Goal: Transaction & Acquisition: Purchase product/service

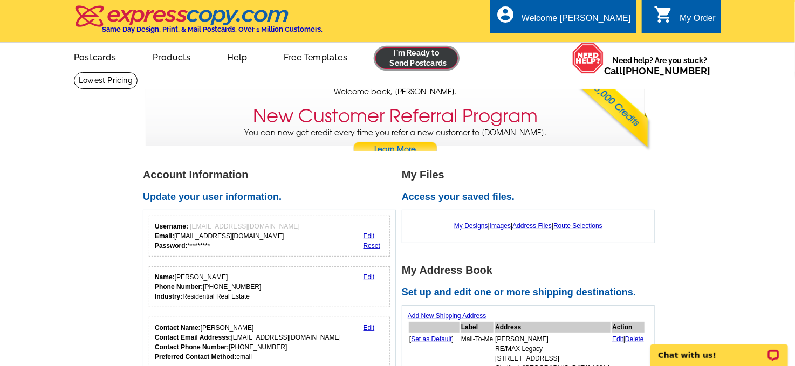
click at [411, 54] on link at bounding box center [417, 58] width 83 height 22
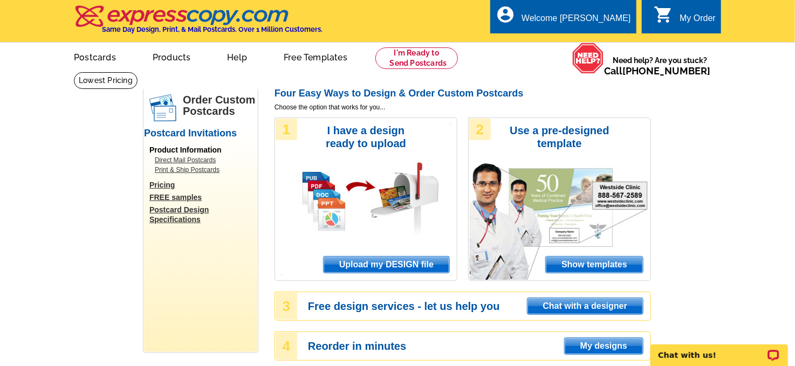
click at [595, 345] on span "My designs" at bounding box center [604, 346] width 78 height 16
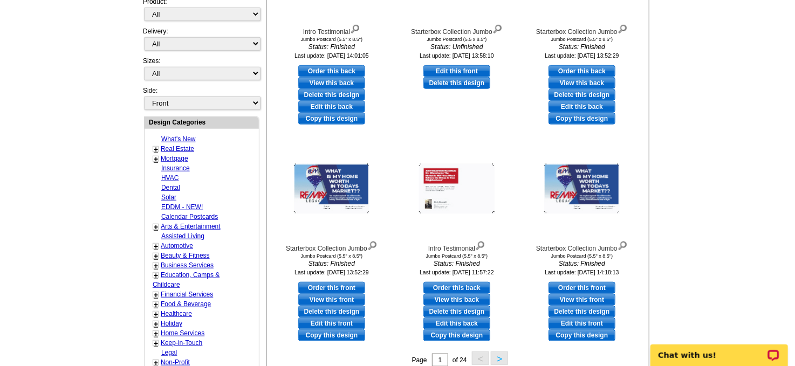
scroll to position [291, 0]
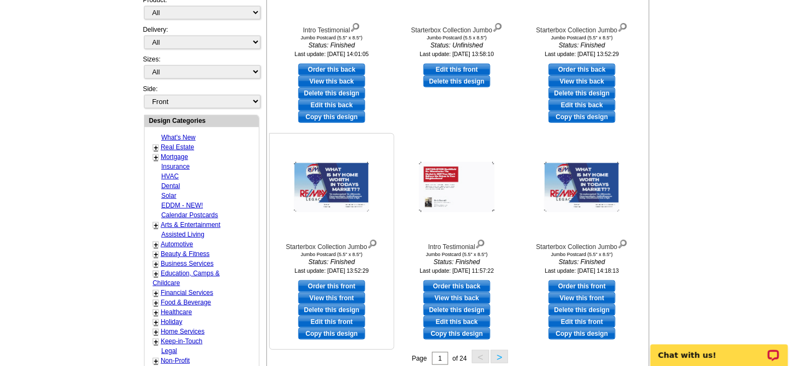
click at [330, 283] on link "Order this front" at bounding box center [331, 287] width 67 height 12
select select "2"
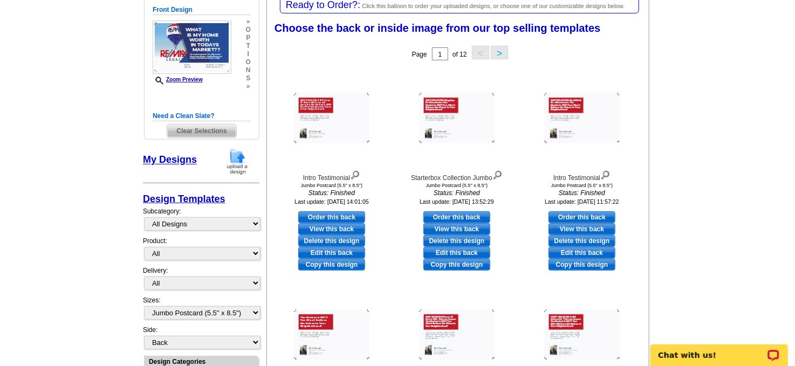
scroll to position [168, 0]
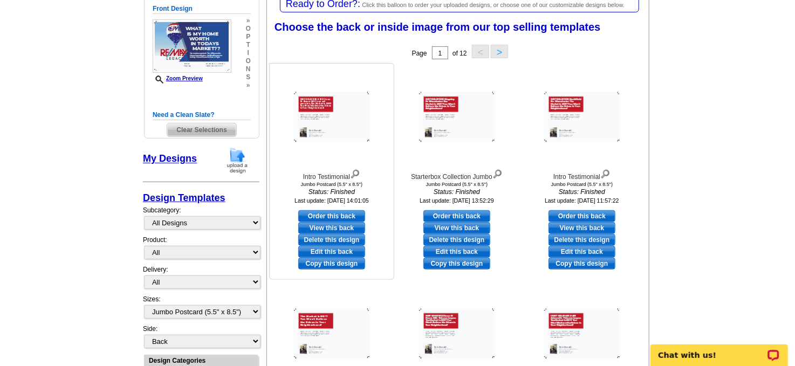
click at [331, 250] on link "Edit this back" at bounding box center [331, 252] width 67 height 12
select select "front"
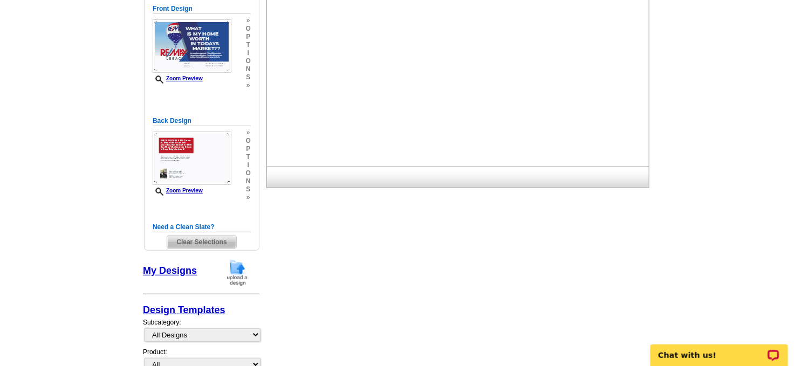
scroll to position [0, 0]
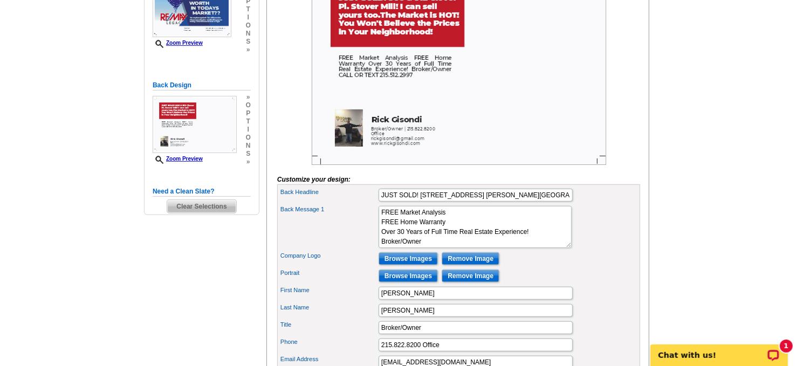
scroll to position [219, 0]
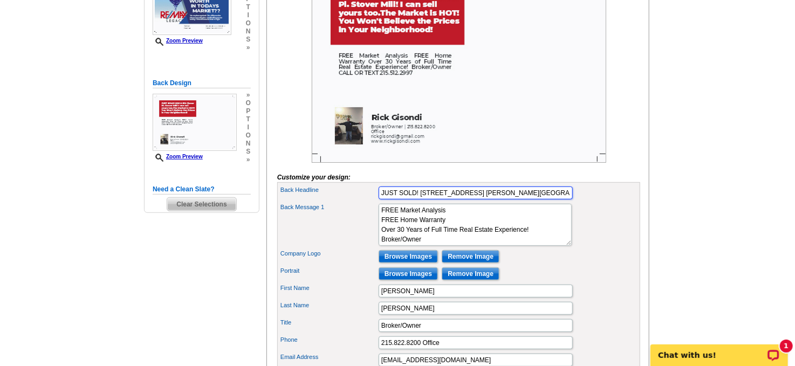
click at [514, 200] on input "JUST SOLD! 906 & 912 Clover Pl. Stover Mill! I can sell yours too.The Market is…" at bounding box center [476, 193] width 194 height 13
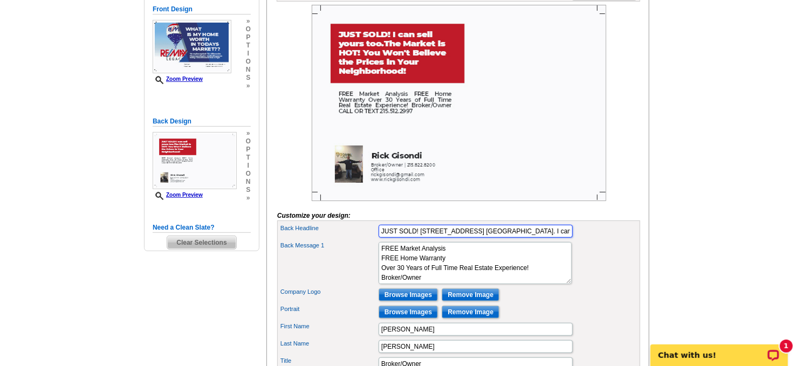
scroll to position [192, 0]
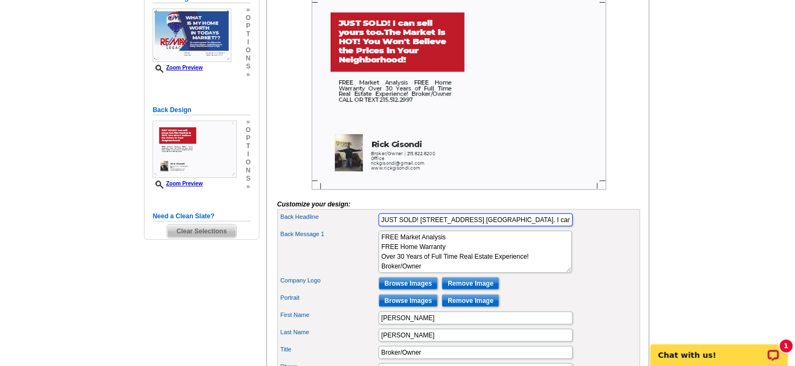
type input "JUST SOLD! 207 Stockton Ct. Wood Hollow. I can sell yours too.The Market is HOT…"
click at [633, 275] on div "Back Message 1 FREE Market Analysis FREE Home Warranty Over 30 Years of Full Ti…" at bounding box center [458, 252] width 359 height 46
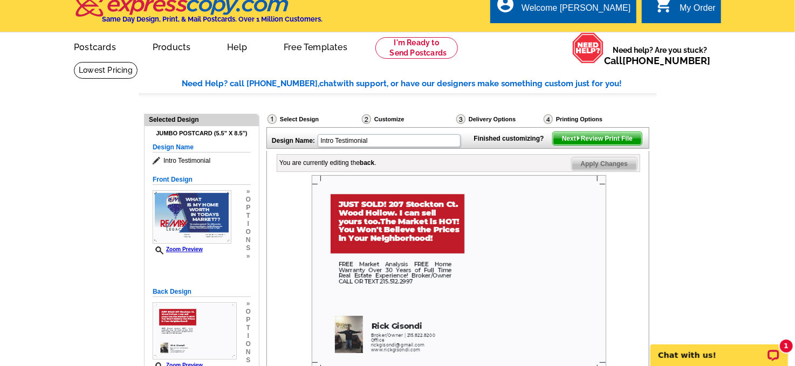
scroll to position [0, 0]
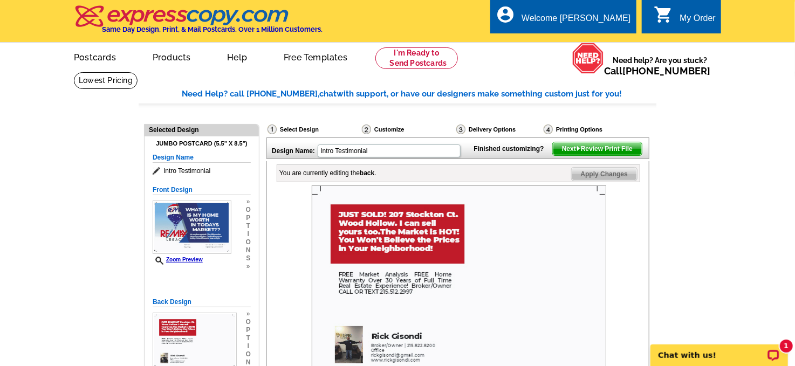
click at [593, 155] on span "Next Review Print File" at bounding box center [597, 148] width 89 height 13
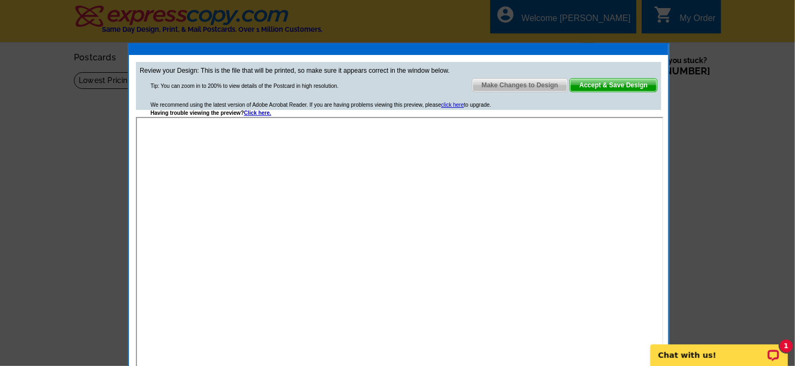
drag, startPoint x: 614, startPoint y: 79, endPoint x: 617, endPoint y: 98, distance: 19.2
click at [614, 79] on span "Accept & Save Design" at bounding box center [613, 85] width 87 height 13
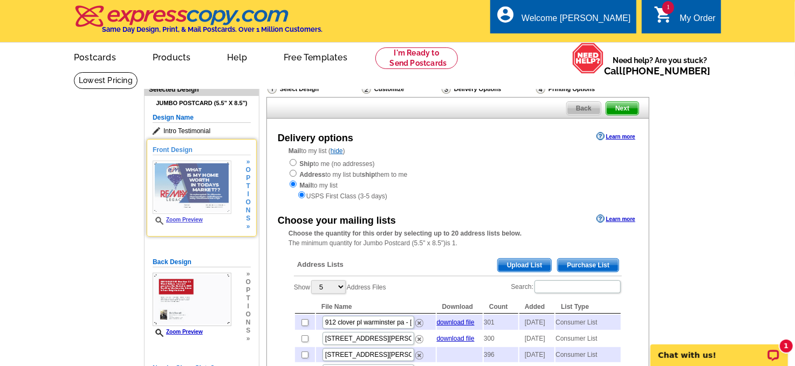
click at [200, 186] on img at bounding box center [192, 187] width 79 height 53
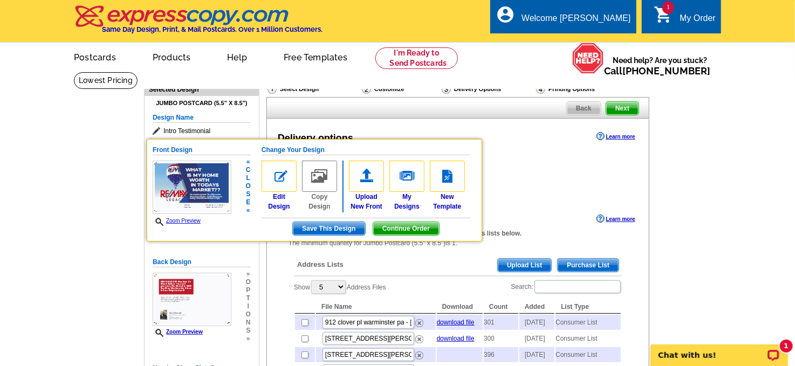
click at [189, 219] on link "Zoom Preview" at bounding box center [177, 221] width 48 height 6
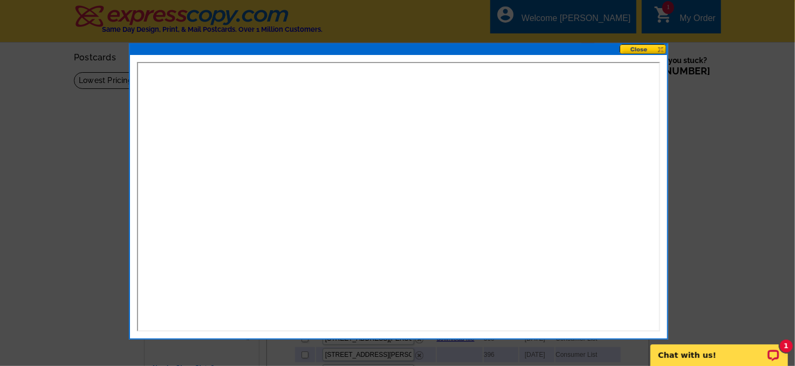
click at [642, 48] on button at bounding box center [643, 49] width 47 height 10
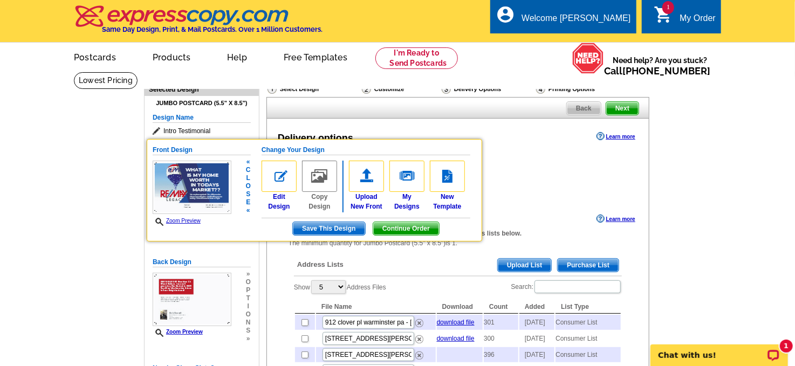
click at [188, 220] on link "Zoom Preview" at bounding box center [177, 221] width 48 height 6
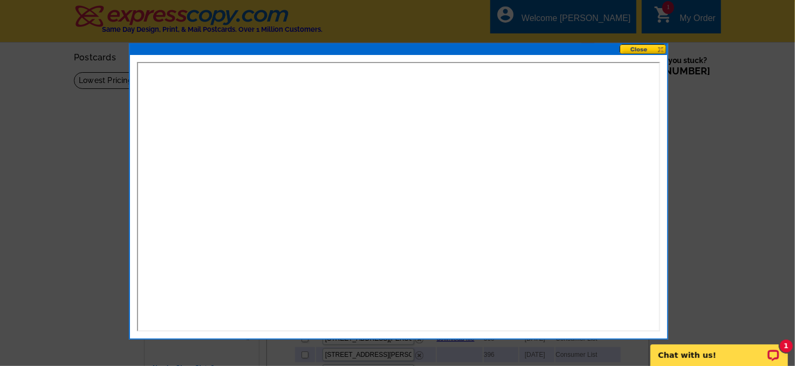
click at [644, 47] on button at bounding box center [643, 49] width 47 height 10
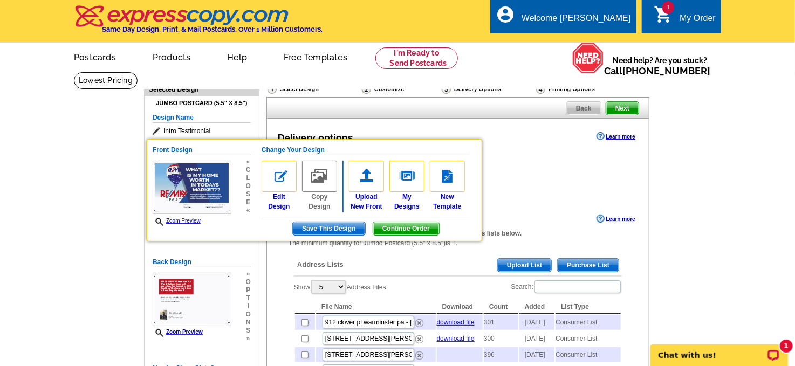
click at [554, 167] on div "Ship to me (no addresses) Address to my list but ship them to me Mail to my lis…" at bounding box center [458, 179] width 339 height 43
click at [623, 108] on span "Next" at bounding box center [622, 108] width 32 height 13
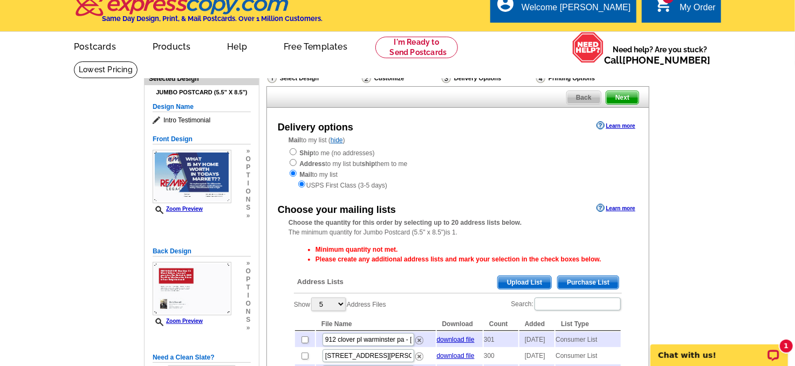
scroll to position [9, 0]
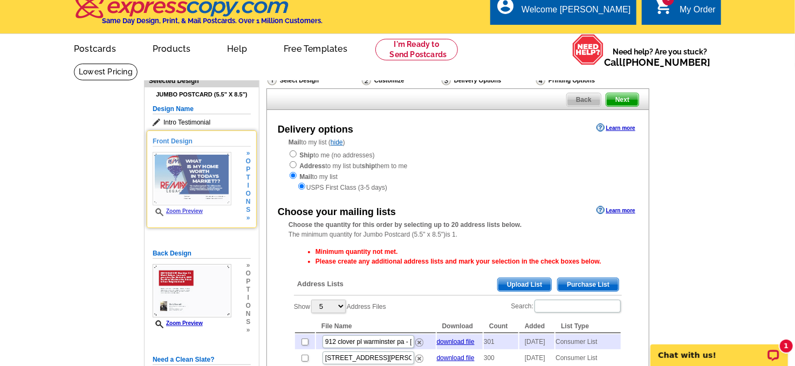
click at [248, 174] on span "t" at bounding box center [248, 178] width 5 height 8
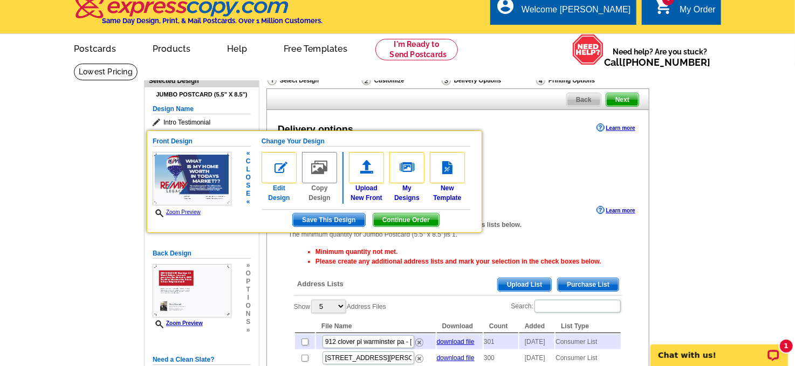
click at [277, 169] on img at bounding box center [279, 167] width 35 height 31
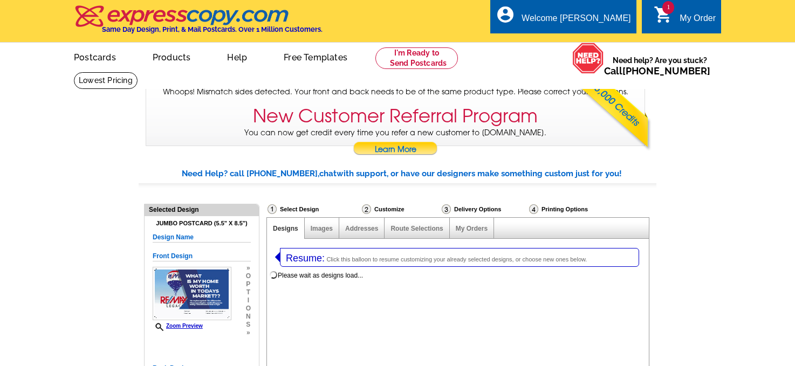
select select "1"
select select "2"
select select "785"
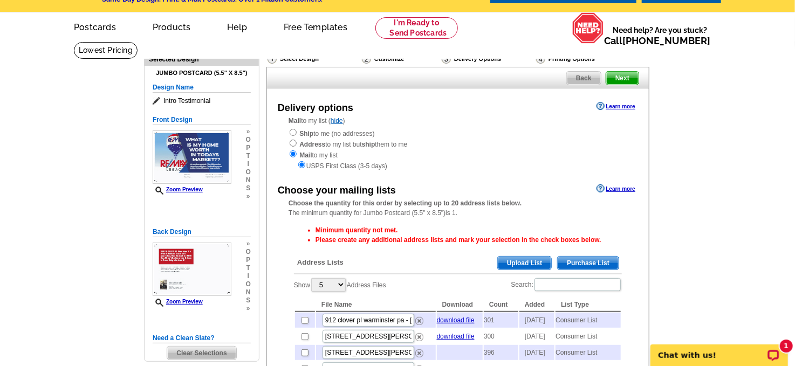
scroll to position [24, 0]
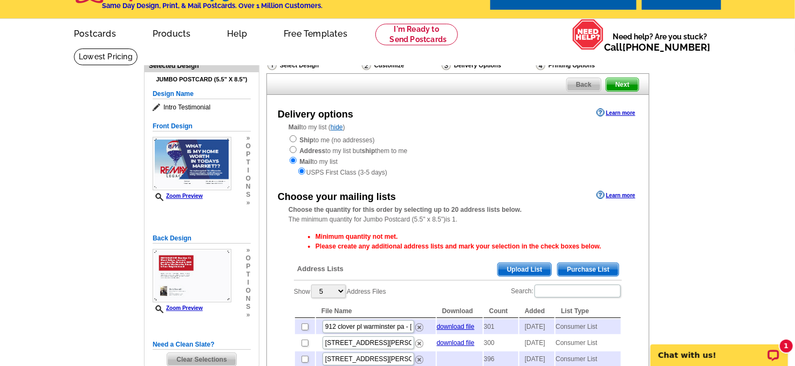
click at [571, 264] on span "Purchase List" at bounding box center [588, 269] width 61 height 13
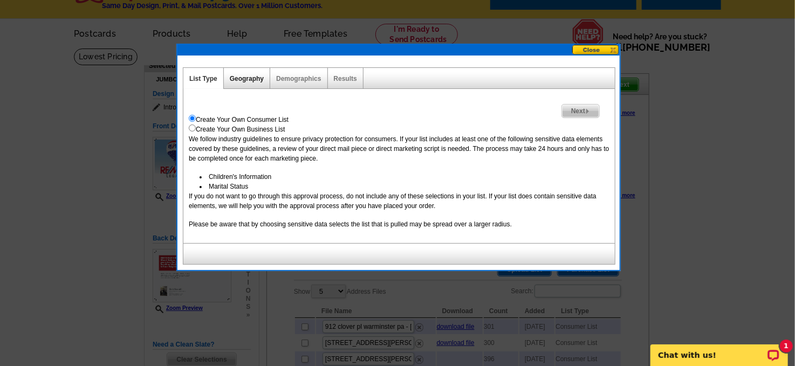
click at [245, 77] on link "Geography" at bounding box center [247, 79] width 34 height 8
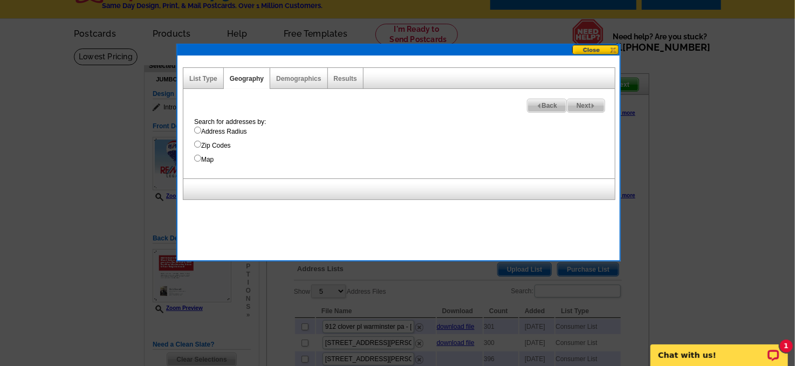
click at [198, 159] on input "Map" at bounding box center [197, 158] width 7 height 7
radio input "true"
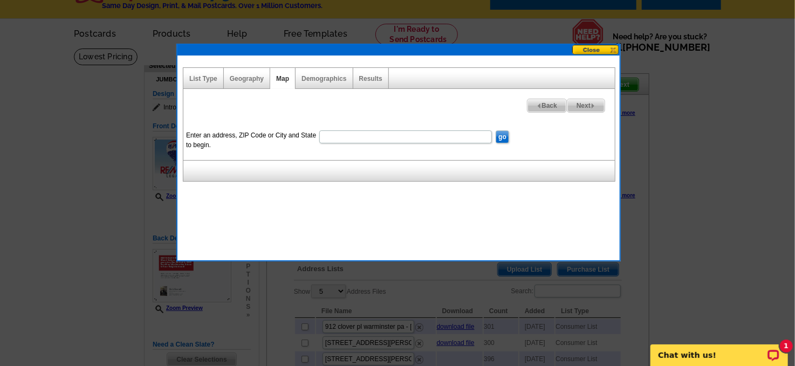
click at [331, 134] on input "Enter an address, ZIP Code or City and State to begin." at bounding box center [405, 137] width 173 height 13
type input "207 stockton ct north wales pa"
click at [500, 134] on input "go" at bounding box center [502, 137] width 13 height 13
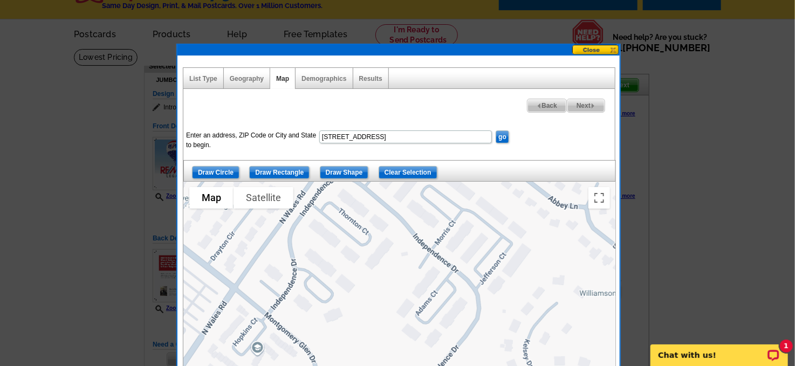
drag, startPoint x: 350, startPoint y: 270, endPoint x: 269, endPoint y: 228, distance: 90.7
click at [269, 228] on div at bounding box center [400, 317] width 432 height 270
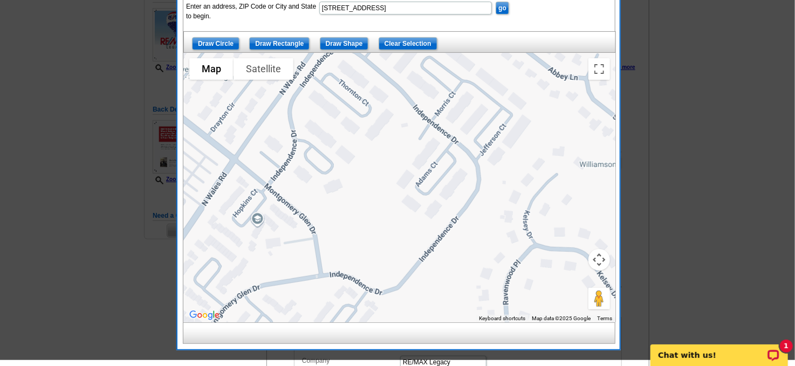
scroll to position [147, 0]
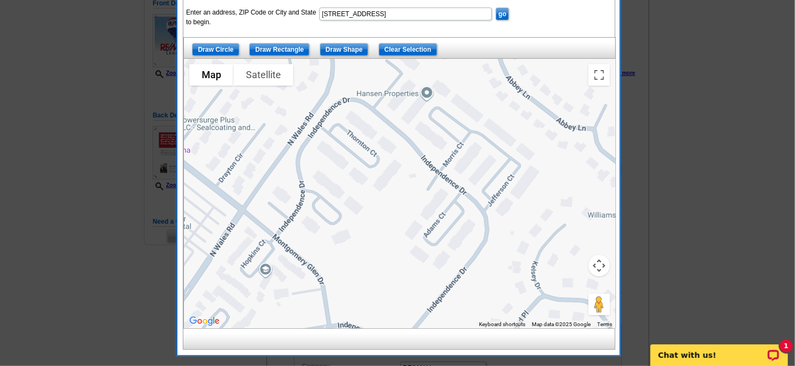
drag, startPoint x: 401, startPoint y: 152, endPoint x: 554, endPoint y: 172, distance: 154.0
click at [411, 196] on div at bounding box center [400, 194] width 432 height 270
click at [601, 73] on button "Toggle fullscreen view" at bounding box center [600, 75] width 22 height 22
click at [598, 264] on button "Map camera controls" at bounding box center [600, 266] width 22 height 22
click at [568, 292] on button "Zoom out" at bounding box center [573, 293] width 22 height 22
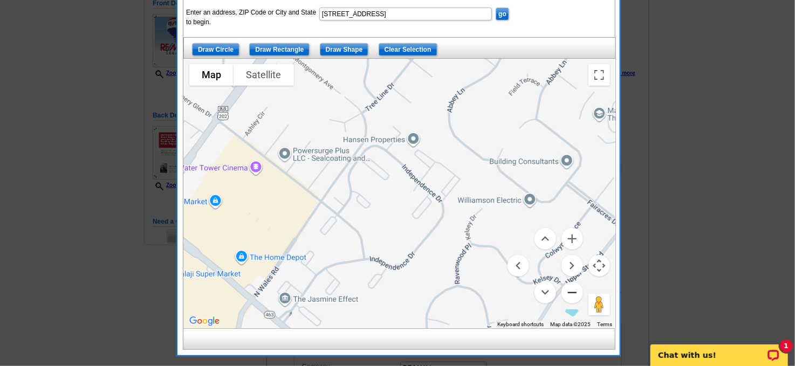
click at [568, 293] on button "Zoom out" at bounding box center [573, 293] width 22 height 22
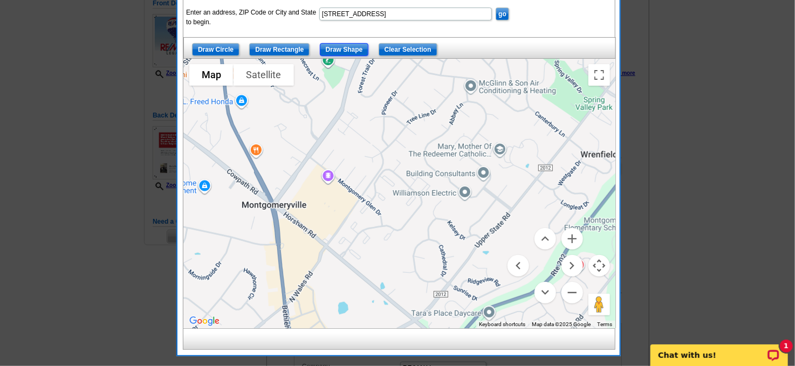
click at [338, 47] on input "Draw Shape" at bounding box center [344, 49] width 49 height 13
click at [597, 265] on button "Map camera controls" at bounding box center [600, 266] width 22 height 22
click at [571, 235] on button "Zoom in" at bounding box center [573, 239] width 22 height 22
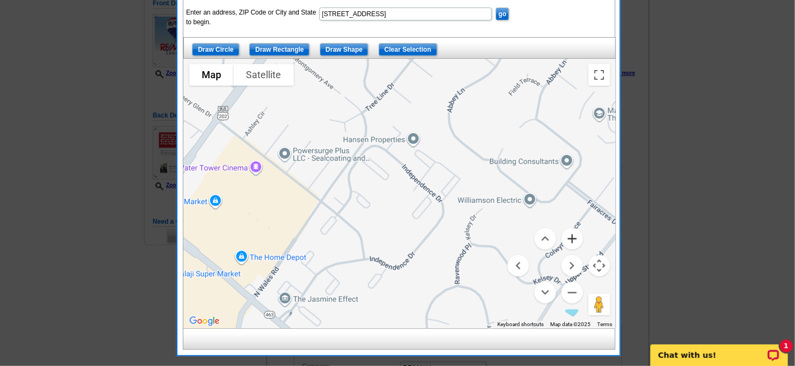
click at [571, 235] on button "Zoom in" at bounding box center [573, 239] width 22 height 22
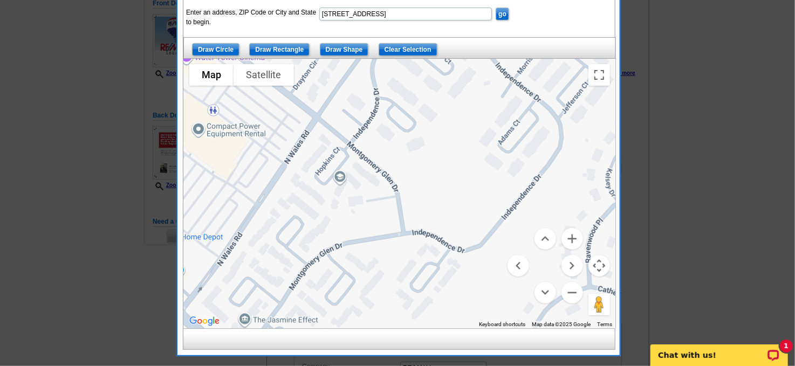
drag, startPoint x: 349, startPoint y: 245, endPoint x: 424, endPoint y: 154, distance: 118.5
click at [424, 154] on div at bounding box center [400, 194] width 432 height 270
click at [572, 234] on button "Zoom in" at bounding box center [573, 239] width 22 height 22
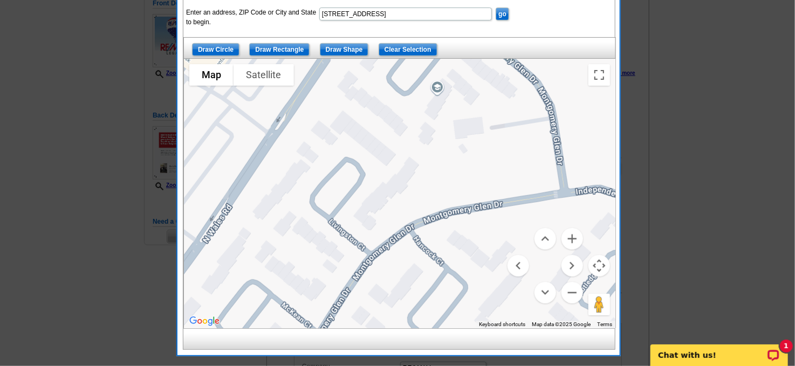
drag, startPoint x: 350, startPoint y: 228, endPoint x: 507, endPoint y: 146, distance: 176.7
click at [507, 146] on div at bounding box center [400, 194] width 432 height 270
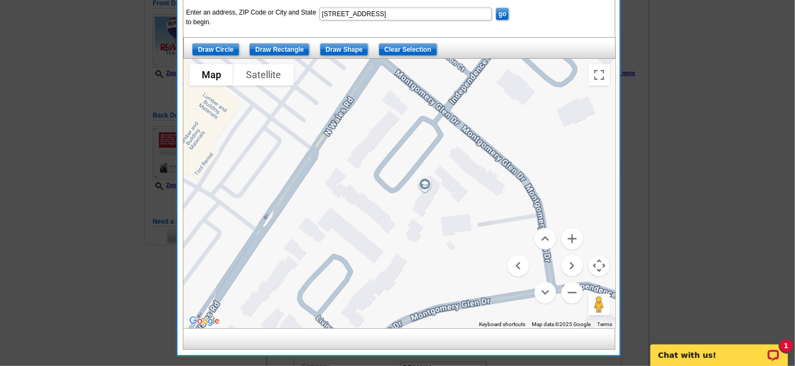
drag, startPoint x: 449, startPoint y: 234, endPoint x: 437, endPoint y: 331, distance: 97.9
click at [437, 331] on div "List Type Geography Map Demographics Results Next Back Enter an address, ZIP Co…" at bounding box center [399, 147] width 432 height 406
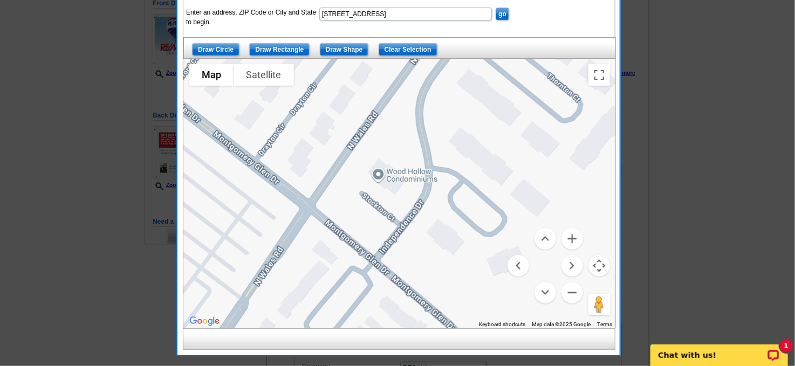
drag, startPoint x: 462, startPoint y: 241, endPoint x: 393, endPoint y: 380, distance: 155.4
click at [393, 366] on html "Welcome back Rick My Account Logout local_phone Same Day Design, Print, & Mail …" at bounding box center [397, 370] width 795 height 1035
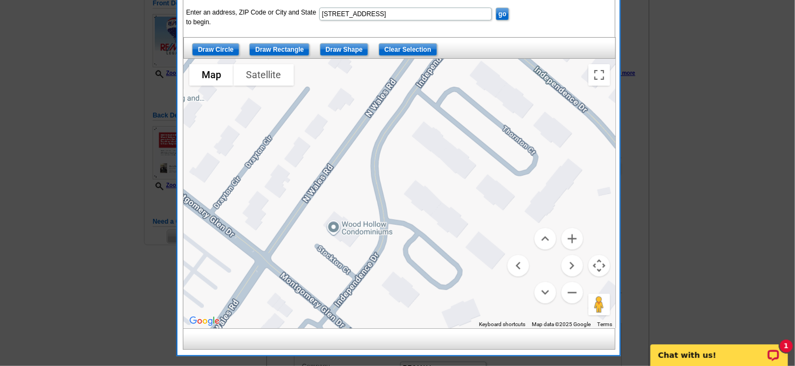
drag, startPoint x: 446, startPoint y: 260, endPoint x: 402, endPoint y: 311, distance: 67.8
click at [402, 311] on div at bounding box center [400, 194] width 432 height 270
click at [573, 289] on button "Zoom out" at bounding box center [573, 293] width 22 height 22
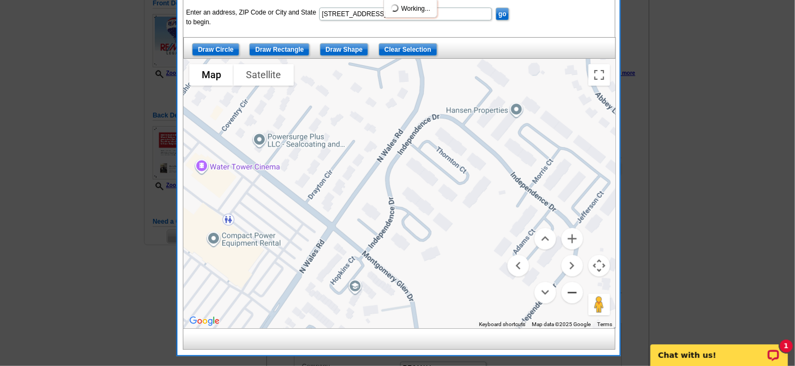
click at [573, 289] on button "Zoom out" at bounding box center [573, 293] width 22 height 22
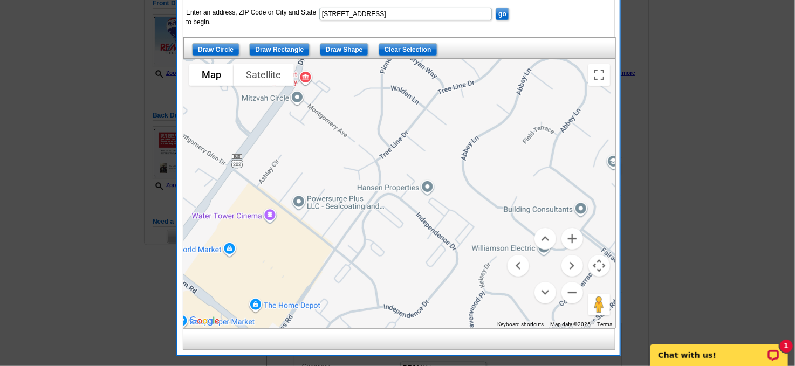
drag, startPoint x: 457, startPoint y: 236, endPoint x: 427, endPoint y: 273, distance: 47.6
click at [427, 273] on div at bounding box center [400, 194] width 432 height 270
click at [338, 47] on input "Draw Shape" at bounding box center [344, 49] width 49 height 13
click at [344, 246] on div at bounding box center [400, 194] width 432 height 270
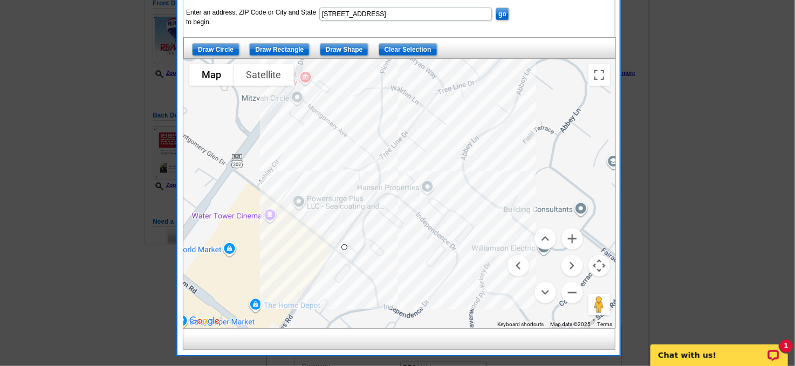
click at [405, 157] on div at bounding box center [400, 194] width 432 height 270
click at [489, 228] on div at bounding box center [400, 194] width 432 height 270
click at [446, 293] on div at bounding box center [400, 194] width 432 height 270
click at [359, 262] on div at bounding box center [400, 194] width 432 height 270
click at [347, 248] on div at bounding box center [400, 194] width 432 height 270
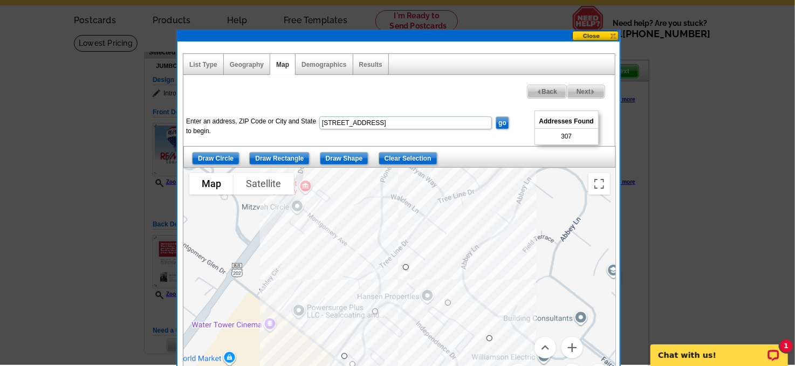
scroll to position [37, 0]
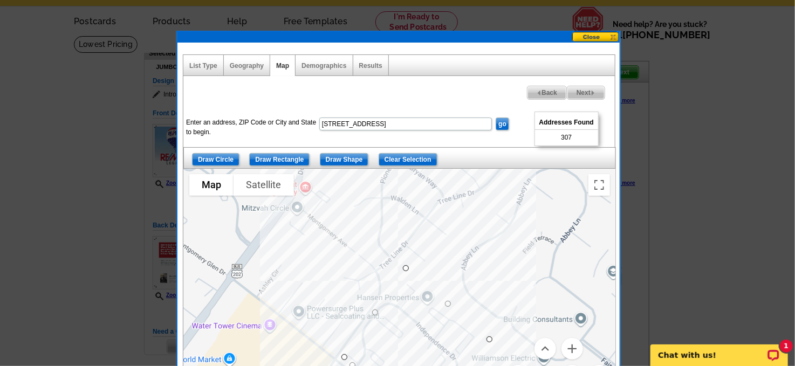
click at [581, 87] on span "Next" at bounding box center [586, 92] width 37 height 13
select select
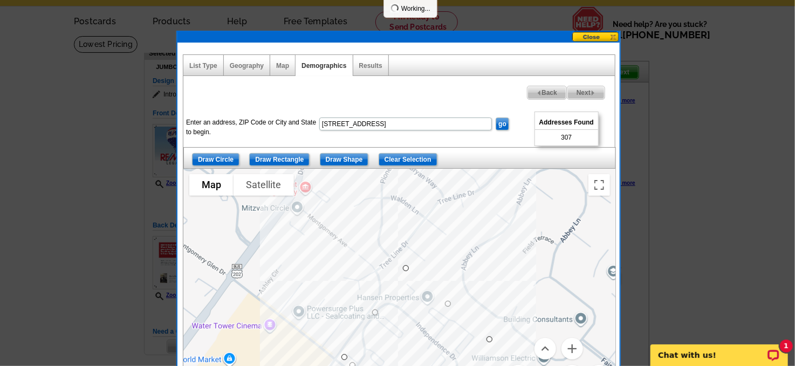
select select
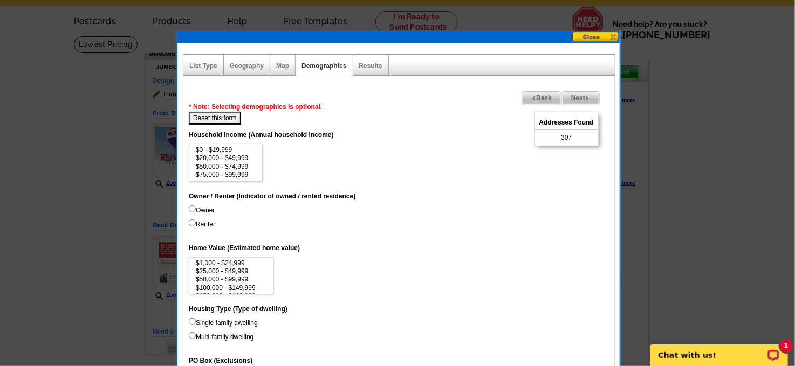
click at [575, 93] on span "Next" at bounding box center [580, 98] width 37 height 13
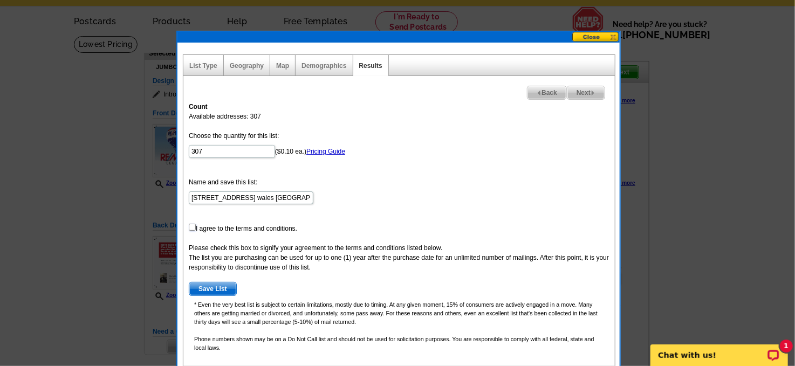
click at [191, 225] on input "checkbox" at bounding box center [192, 227] width 7 height 7
checkbox input "true"
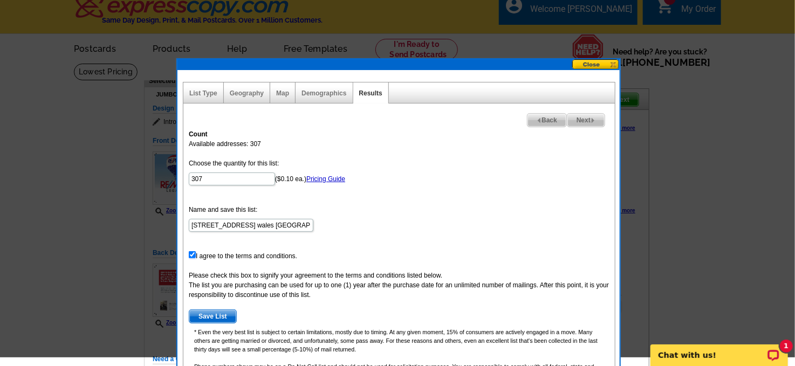
scroll to position [0, 0]
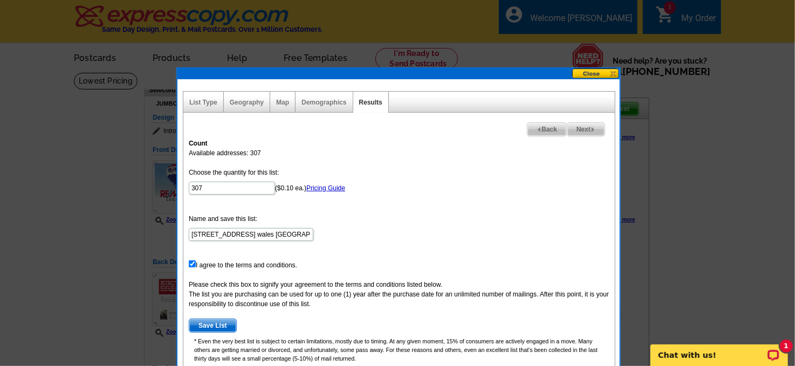
click at [586, 127] on span "Next" at bounding box center [586, 129] width 37 height 13
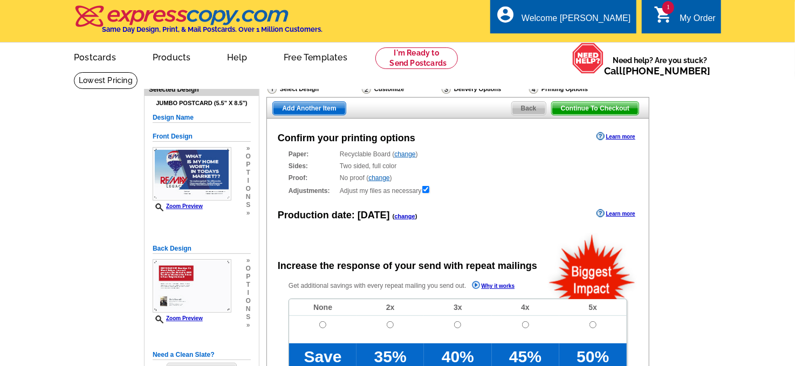
radio input "false"
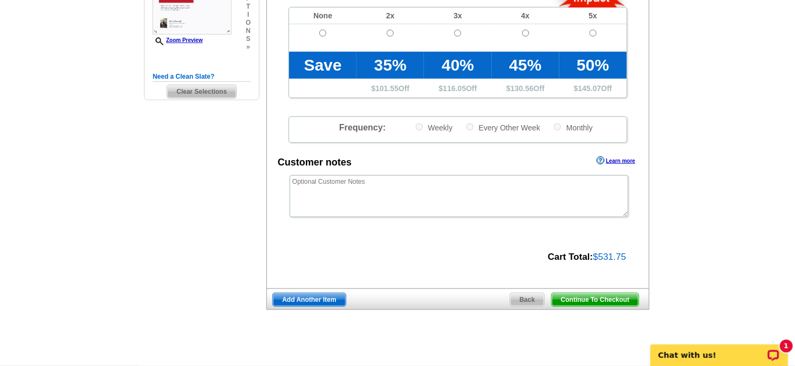
scroll to position [297, 0]
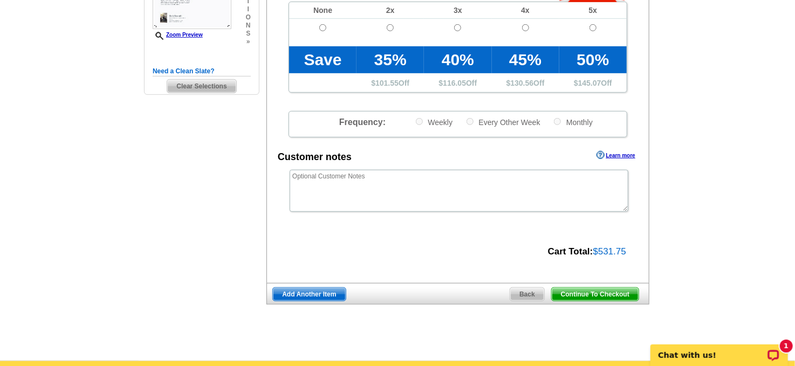
click at [596, 292] on span "Continue To Checkout" at bounding box center [595, 294] width 87 height 13
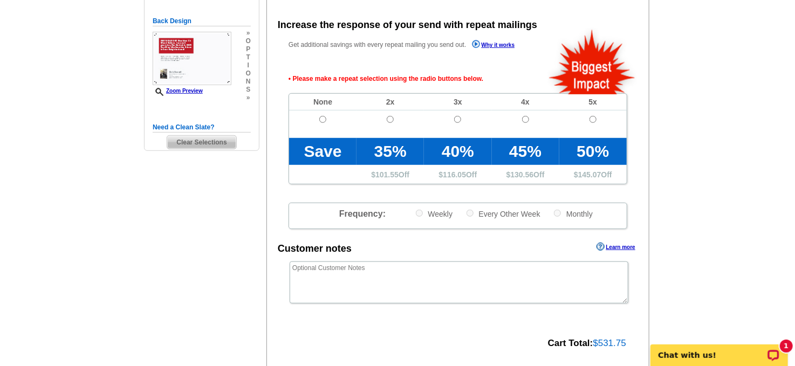
scroll to position [241, 0]
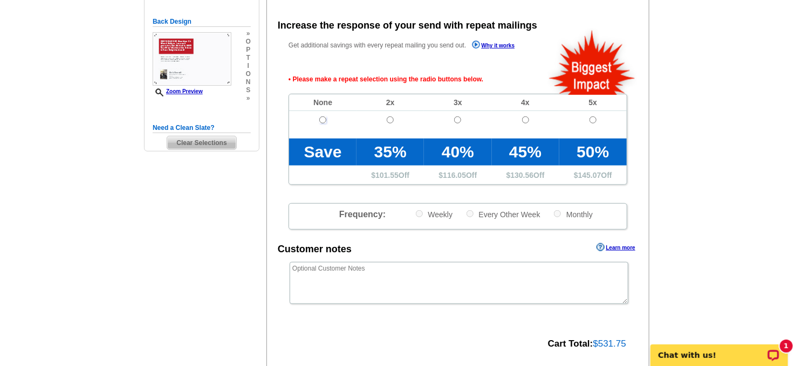
click at [322, 119] on input "radio" at bounding box center [322, 120] width 7 height 7
radio input "true"
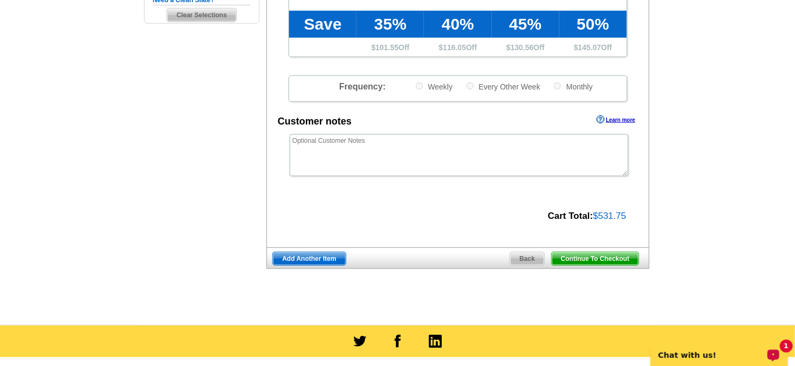
scroll to position [373, 0]
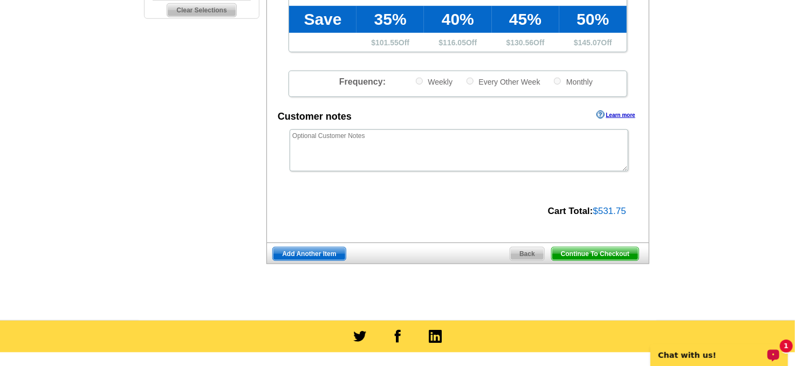
click at [572, 254] on span "Continue To Checkout" at bounding box center [595, 254] width 87 height 13
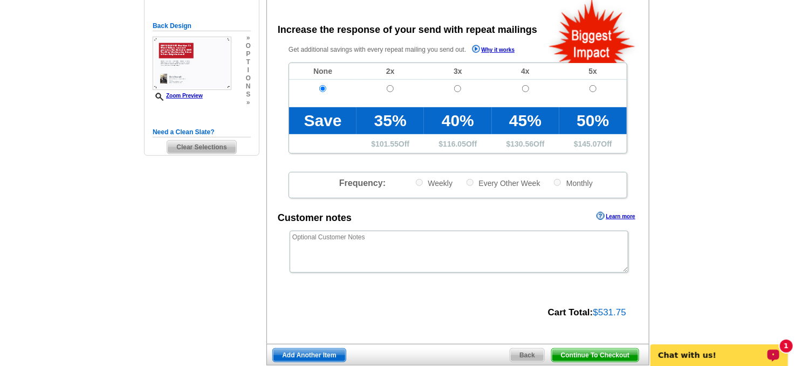
scroll to position [224, 0]
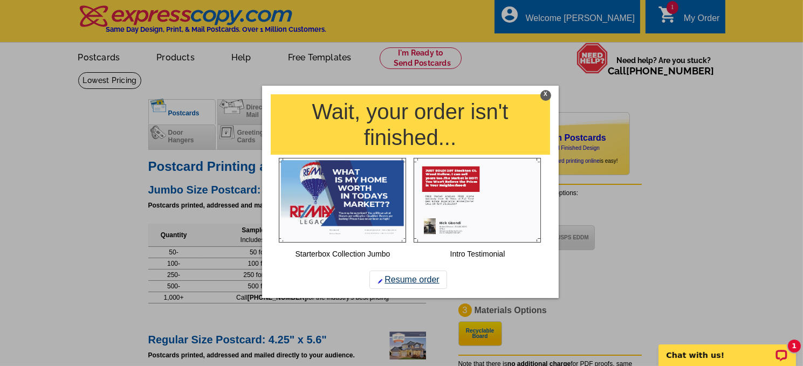
click at [418, 279] on link "Resume order" at bounding box center [409, 280] width 78 height 18
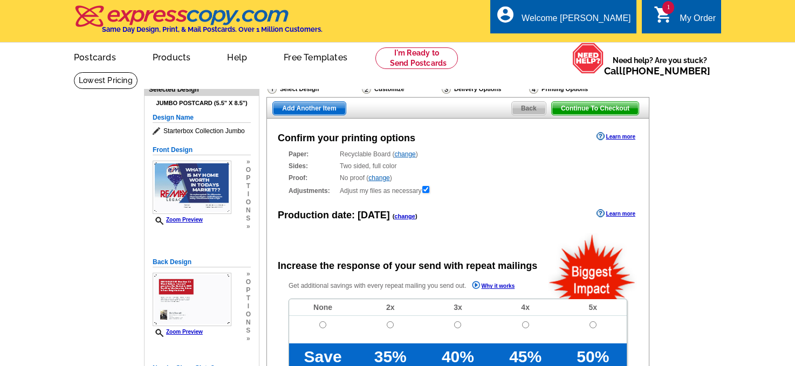
radio input "false"
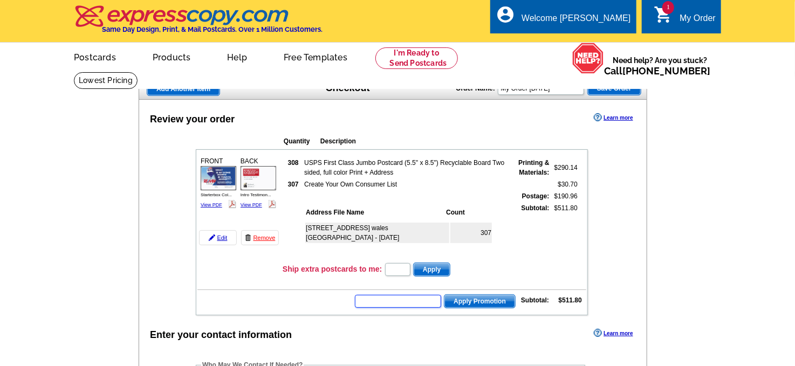
click at [366, 297] on input "text" at bounding box center [398, 301] width 86 height 13
type input "HURRY40"
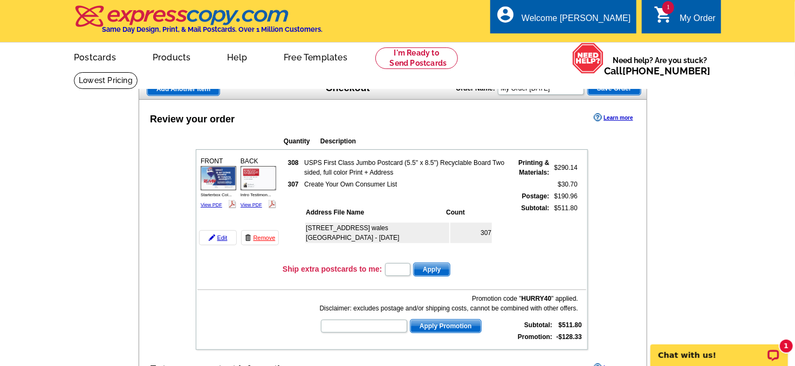
click at [337, 324] on input "text" at bounding box center [364, 326] width 86 height 13
type input "PMUSA"
click at [439, 320] on span "Apply Promotion" at bounding box center [446, 326] width 71 height 13
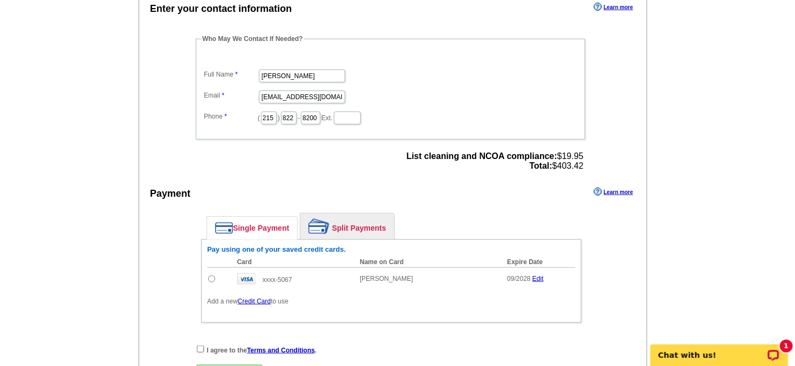
scroll to position [398, 0]
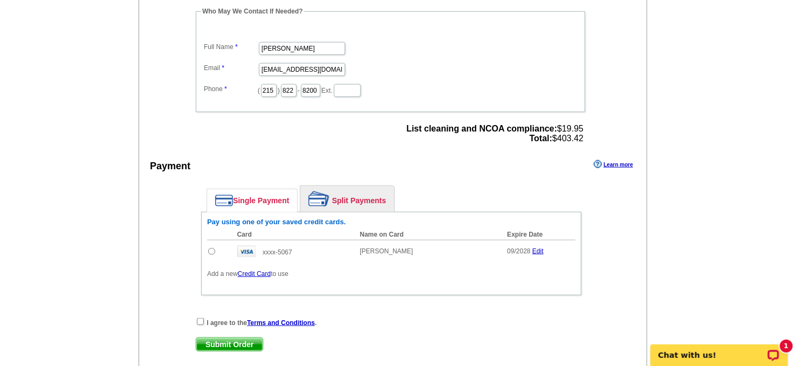
click at [212, 248] on input "radio" at bounding box center [211, 251] width 7 height 7
radio input "true"
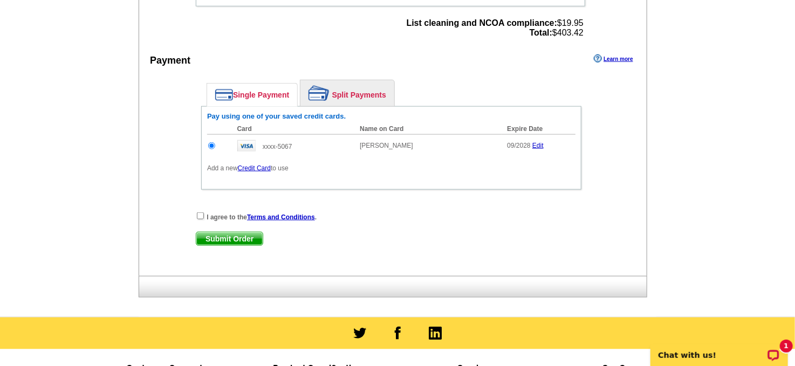
scroll to position [494, 0]
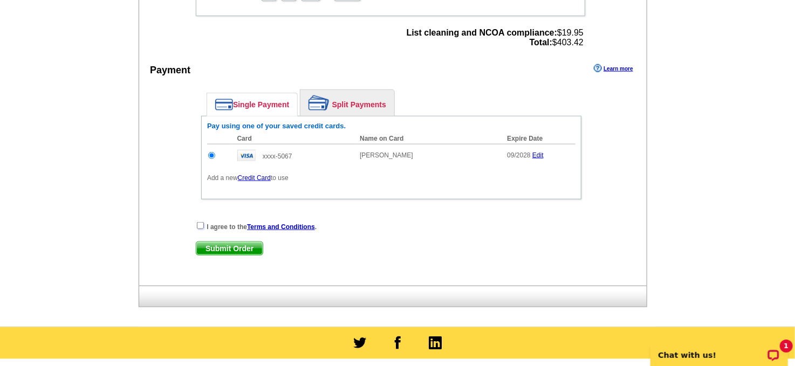
click at [202, 222] on input "checkbox" at bounding box center [200, 225] width 7 height 7
checkbox input "true"
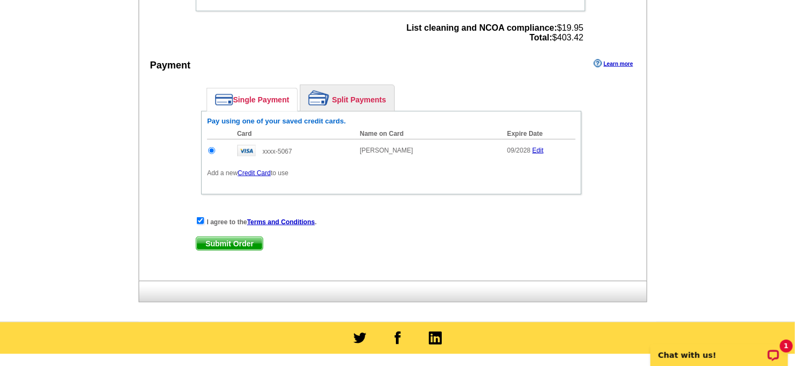
scroll to position [508, 0]
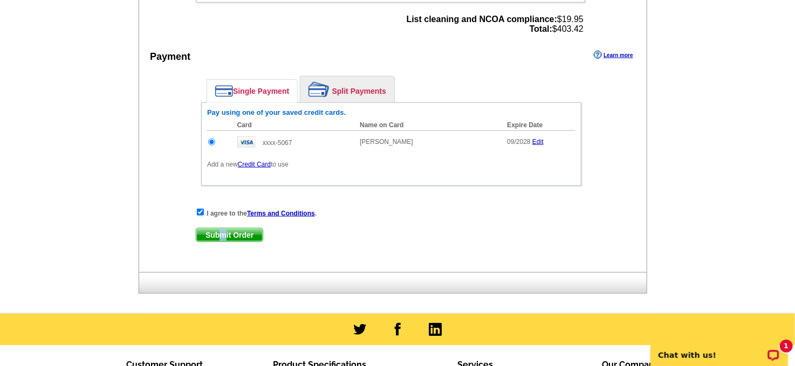
click at [223, 229] on span "Submit Order" at bounding box center [229, 235] width 66 height 13
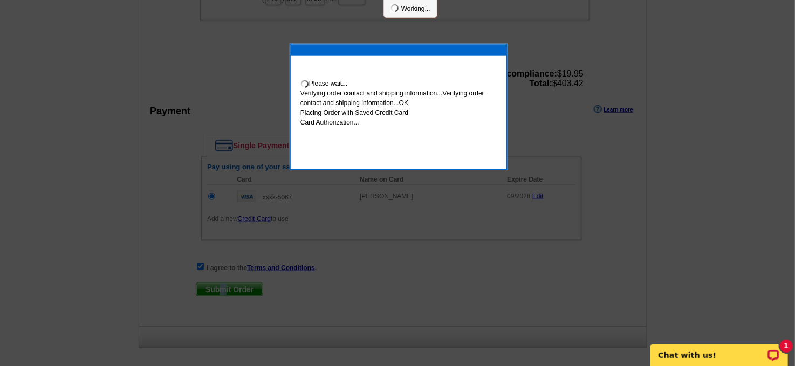
scroll to position [562, 0]
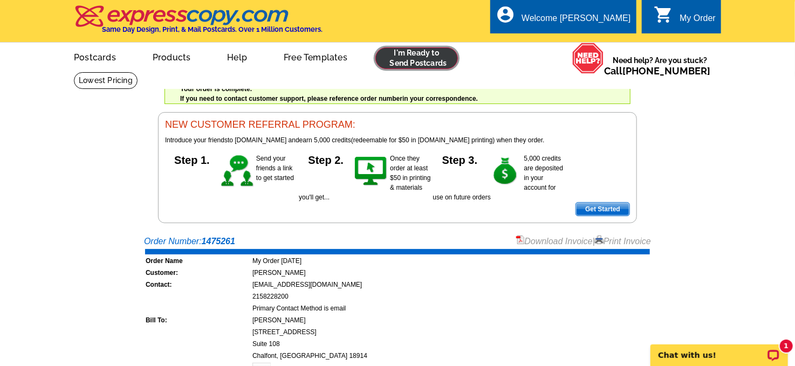
click at [417, 58] on link at bounding box center [417, 58] width 83 height 22
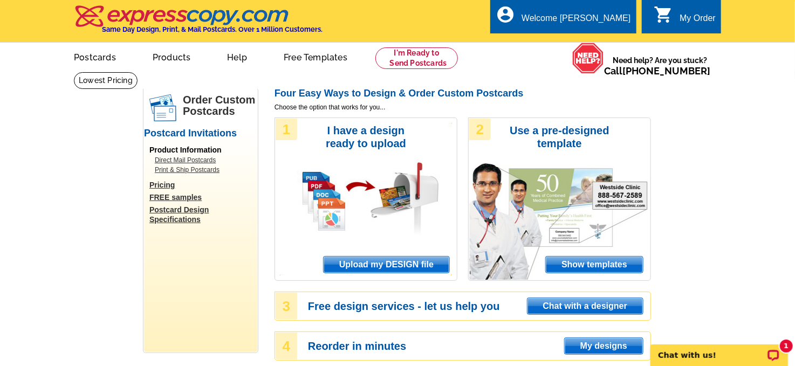
click at [595, 345] on span "My designs" at bounding box center [604, 346] width 78 height 16
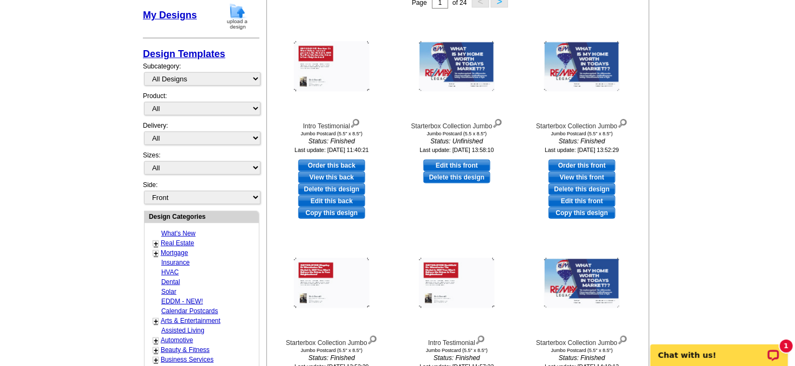
scroll to position [145, 0]
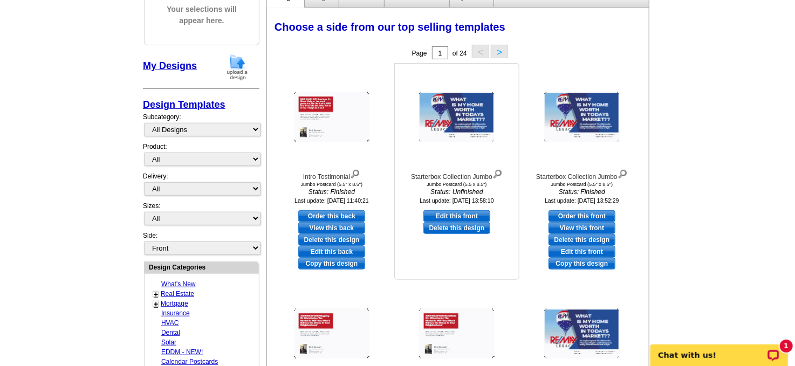
click at [449, 215] on link "Edit this front" at bounding box center [457, 216] width 67 height 12
select select "2"
select select "back"
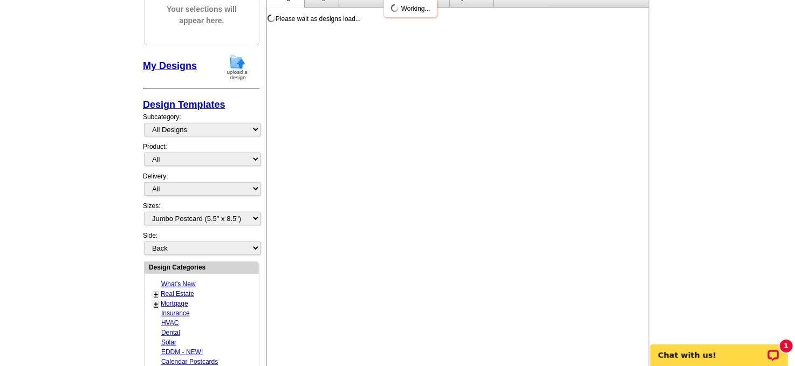
scroll to position [0, 0]
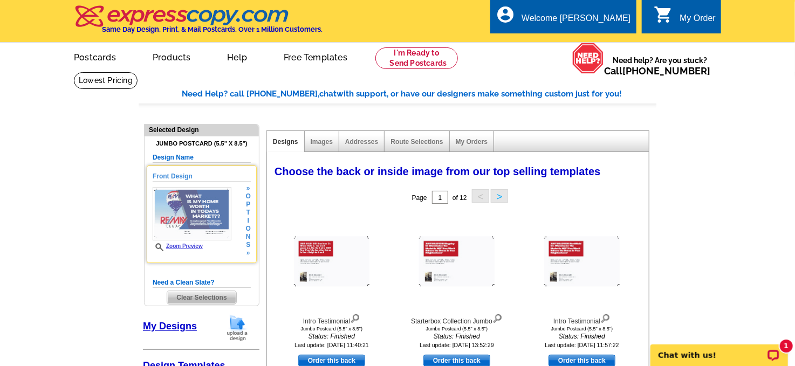
click at [247, 212] on span "t" at bounding box center [248, 213] width 5 height 8
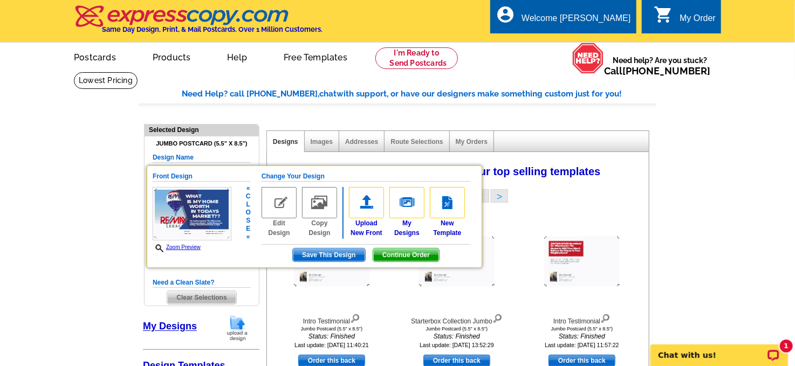
click at [279, 208] on img at bounding box center [279, 202] width 35 height 31
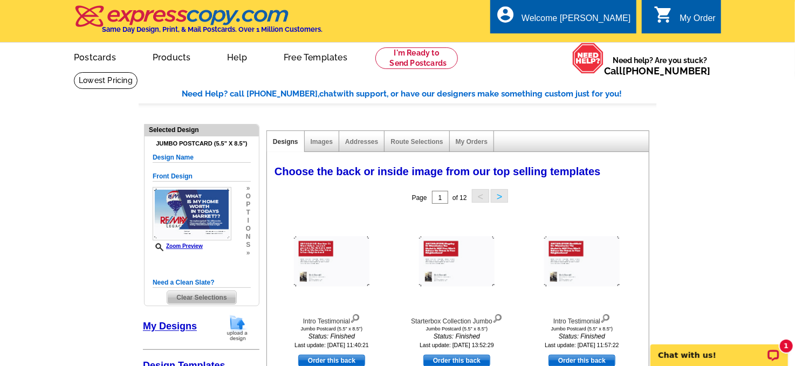
click at [206, 295] on span "Clear Selections" at bounding box center [201, 297] width 69 height 13
click at [204, 297] on span "Clear Selections" at bounding box center [201, 297] width 69 height 13
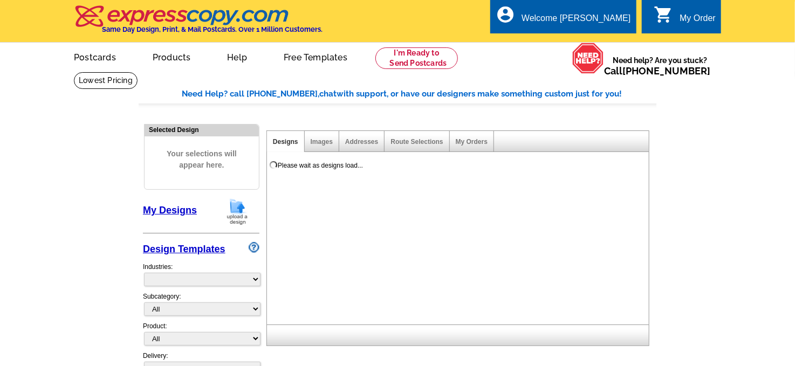
select select "785"
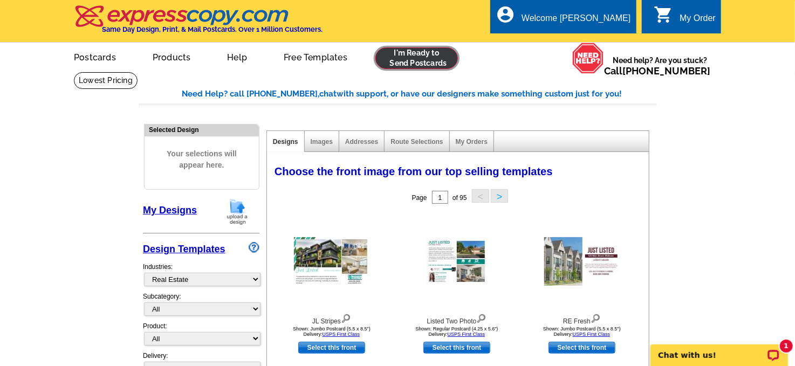
click at [420, 56] on link at bounding box center [417, 58] width 83 height 22
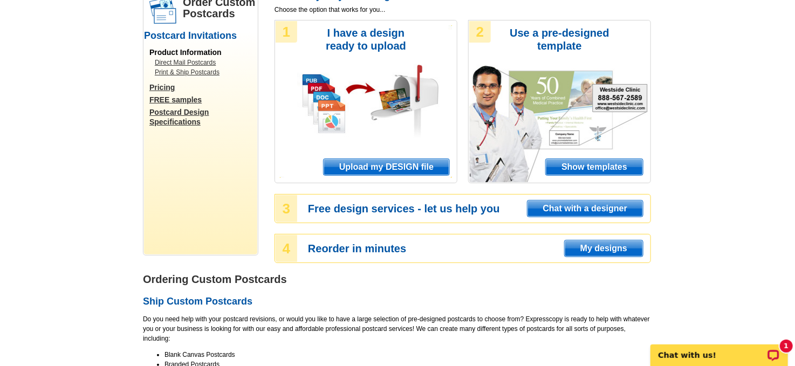
scroll to position [110, 0]
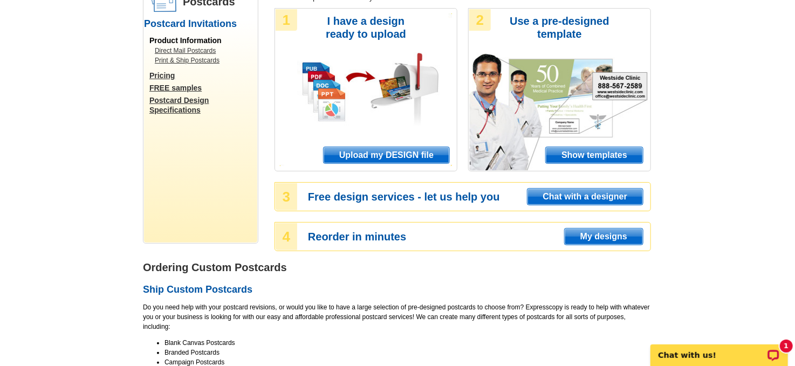
click at [597, 237] on span "My designs" at bounding box center [604, 237] width 78 height 16
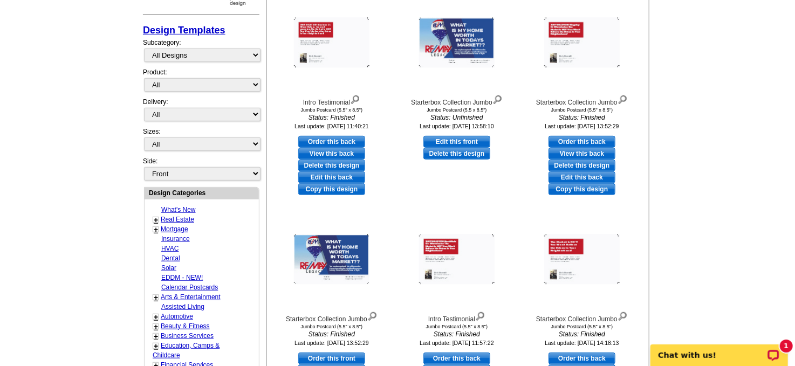
scroll to position [244, 0]
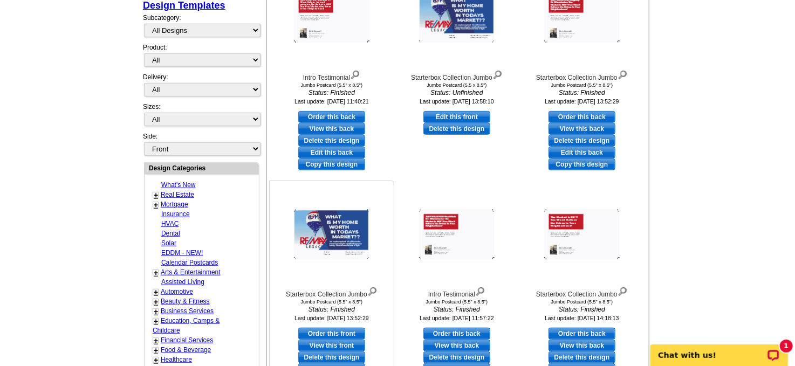
click at [322, 330] on link "Order this front" at bounding box center [331, 334] width 67 height 12
select select "2"
select select "back"
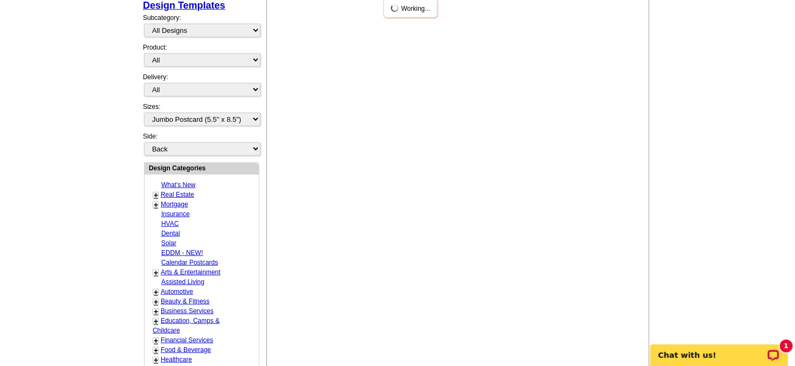
scroll to position [0, 0]
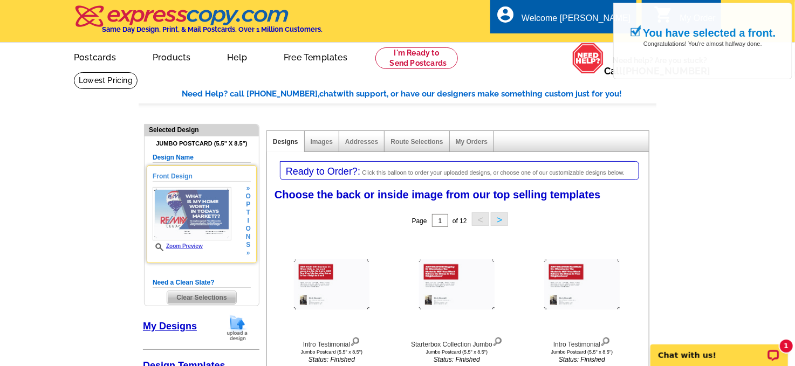
click at [202, 208] on img at bounding box center [192, 213] width 79 height 53
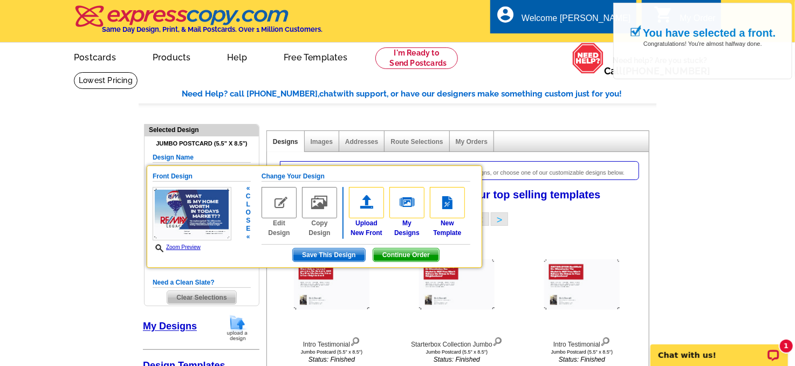
click at [202, 208] on img at bounding box center [192, 213] width 79 height 53
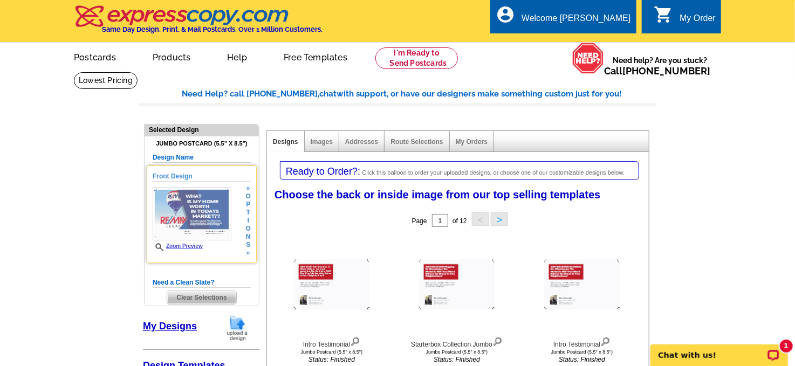
click at [201, 212] on img at bounding box center [192, 213] width 79 height 53
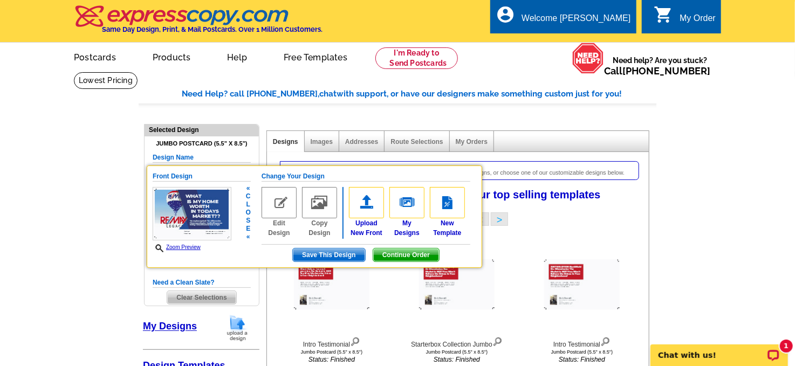
click at [344, 251] on span "Save This Design" at bounding box center [329, 255] width 72 height 13
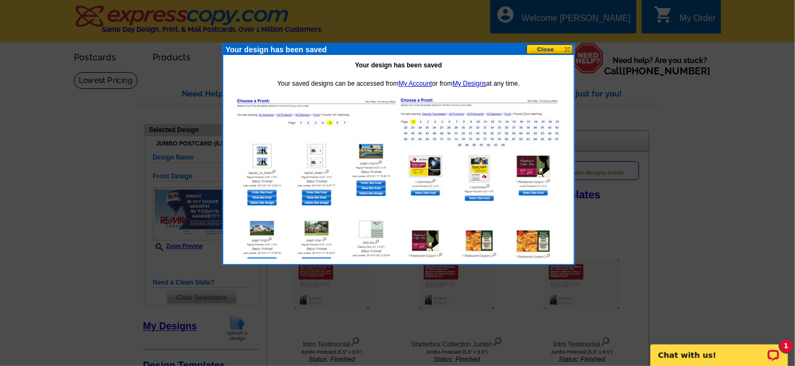
click at [547, 49] on button at bounding box center [550, 49] width 47 height 10
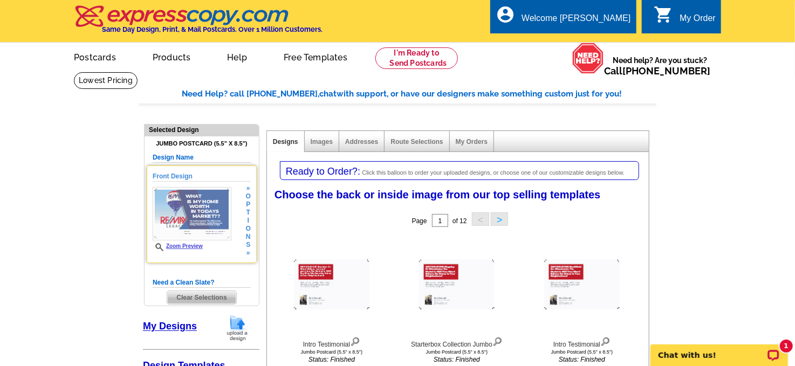
click at [248, 206] on span "p" at bounding box center [248, 205] width 5 height 8
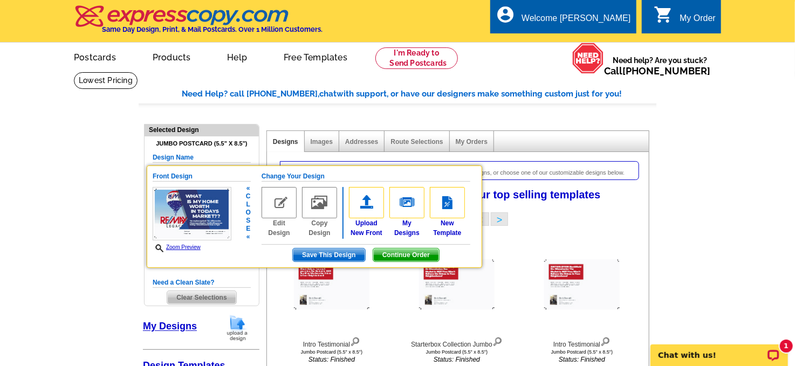
click at [590, 227] on div "Page 1 of 12 < >" at bounding box center [460, 221] width 382 height 22
click at [411, 251] on span "Continue Order" at bounding box center [406, 255] width 66 height 13
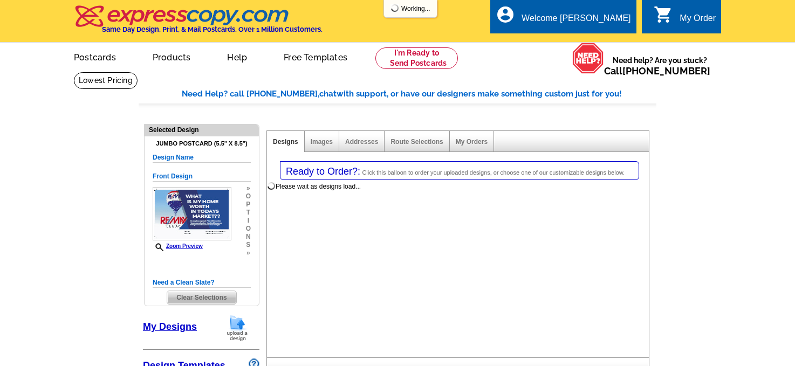
select select "1"
select select "2"
select select "back"
select select "785"
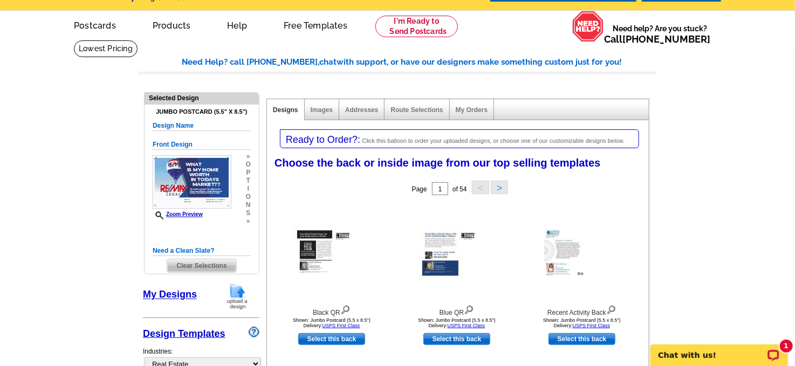
scroll to position [25, 0]
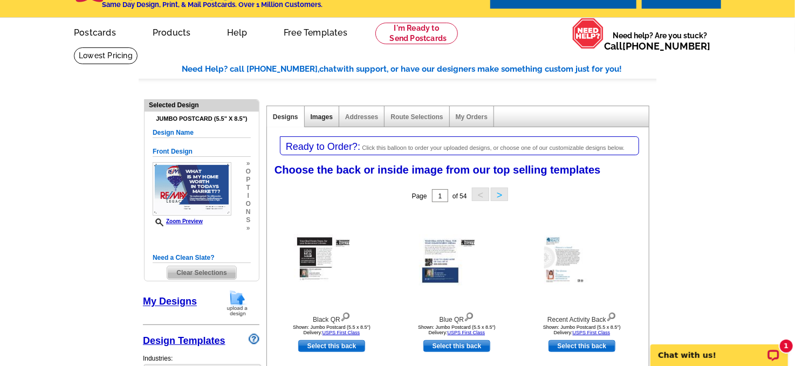
click at [320, 117] on link "Images" at bounding box center [322, 117] width 22 height 8
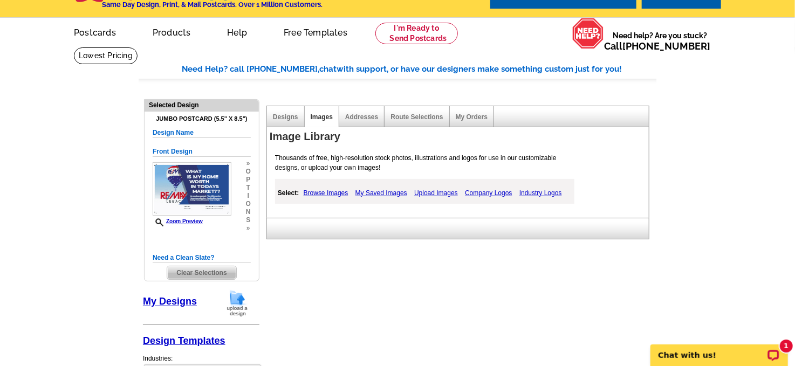
click at [385, 190] on link "My Saved Images" at bounding box center [381, 193] width 57 height 13
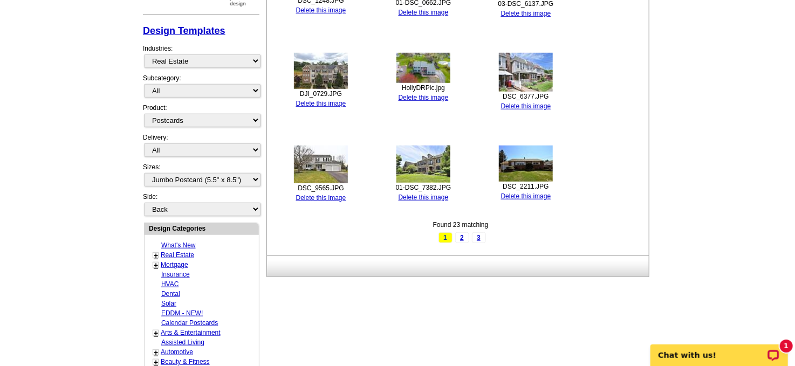
scroll to position [0, 0]
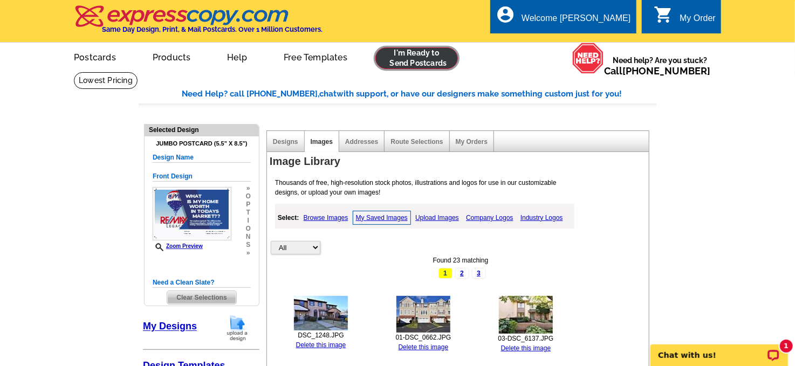
click at [423, 58] on link at bounding box center [417, 58] width 83 height 22
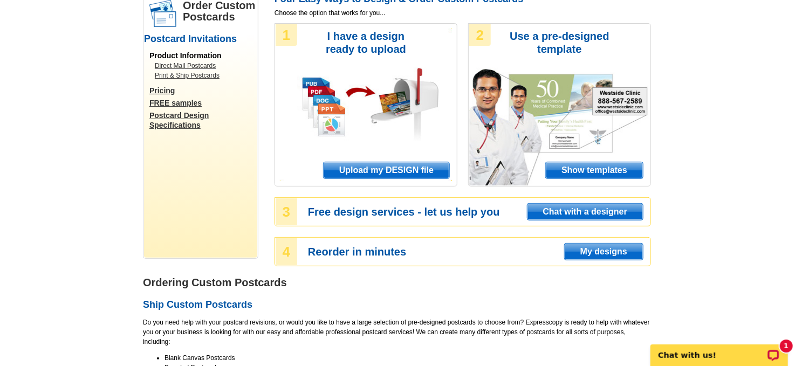
click at [595, 252] on span "My designs" at bounding box center [604, 252] width 78 height 16
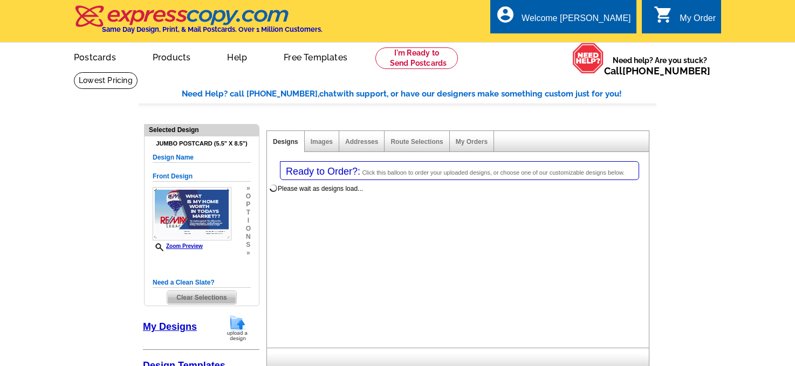
select select "1"
select select "2"
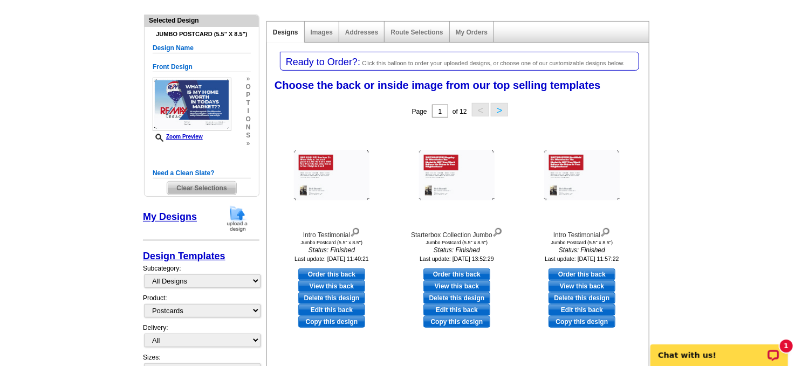
scroll to position [131, 0]
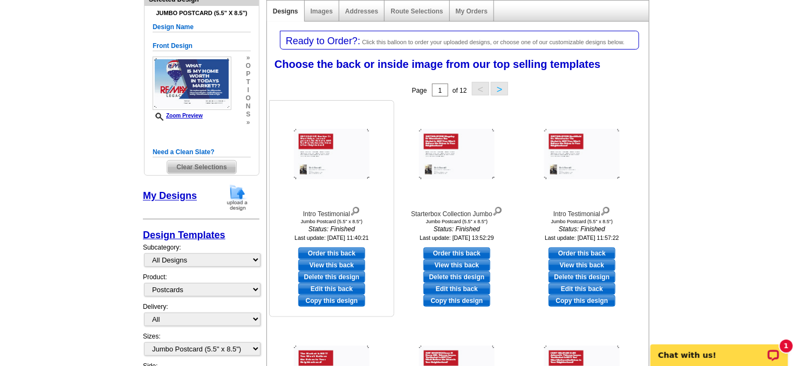
click at [331, 286] on link "Edit this back" at bounding box center [331, 289] width 67 height 12
select select "front"
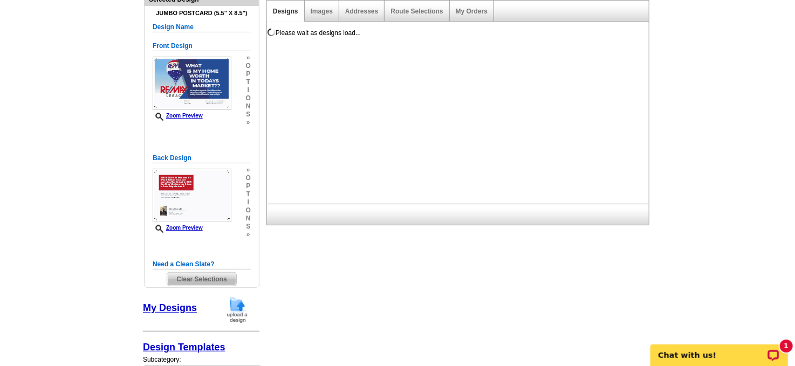
scroll to position [0, 0]
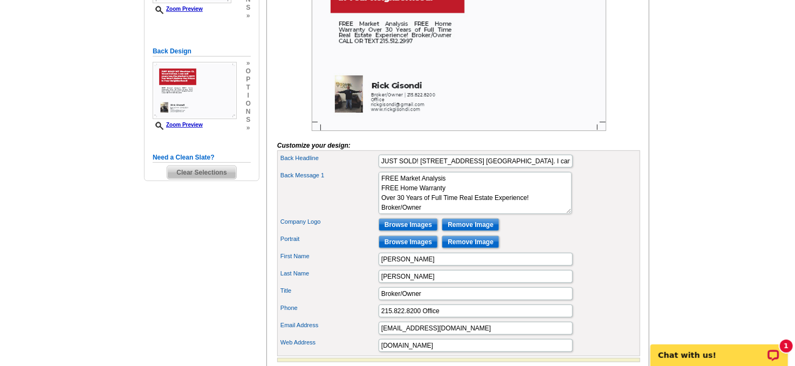
scroll to position [258, 0]
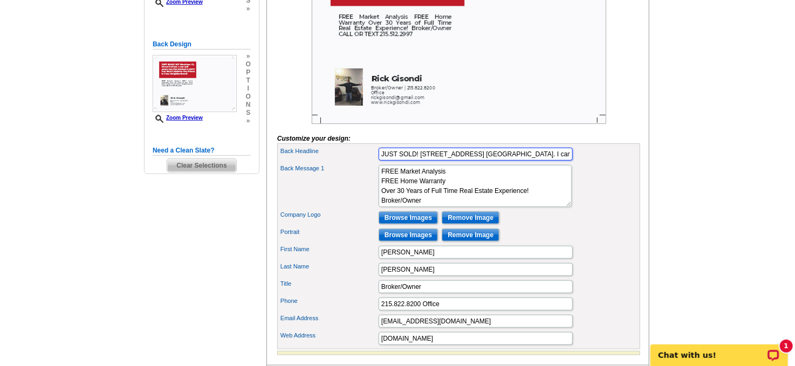
click at [509, 161] on input "JUST SOLD! [STREET_ADDRESS] [GEOGRAPHIC_DATA]. I can sell yours too.The Market …" at bounding box center [476, 154] width 194 height 13
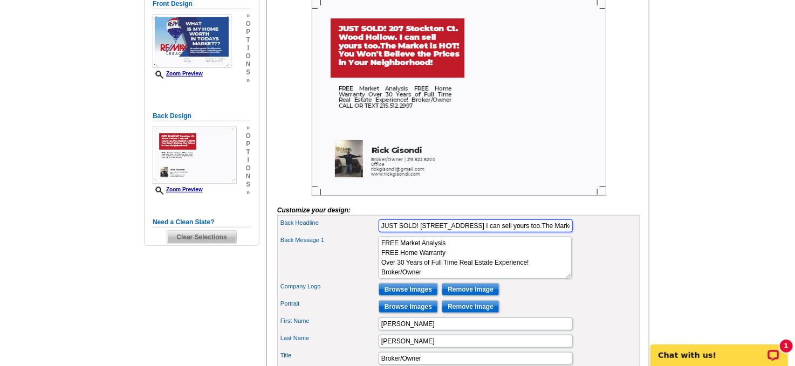
scroll to position [184, 0]
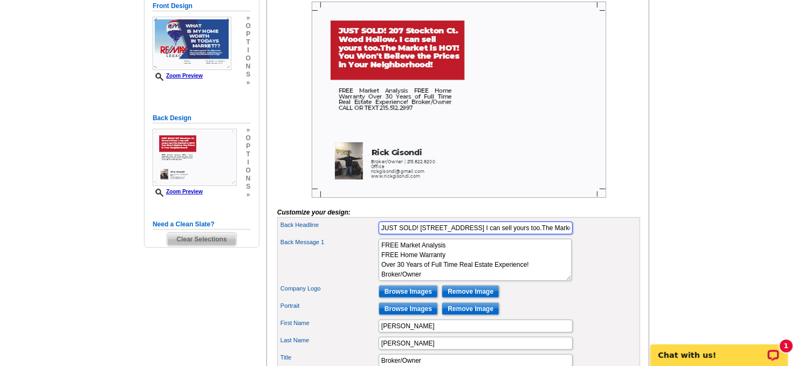
type input "JUST SOLD! [STREET_ADDRESS] I can sell yours too.The Market is HOT! You Won't B…"
click at [750, 168] on main "Need Help? call [PHONE_NUMBER], chat with support, or have our designers make s…" at bounding box center [397, 202] width 795 height 629
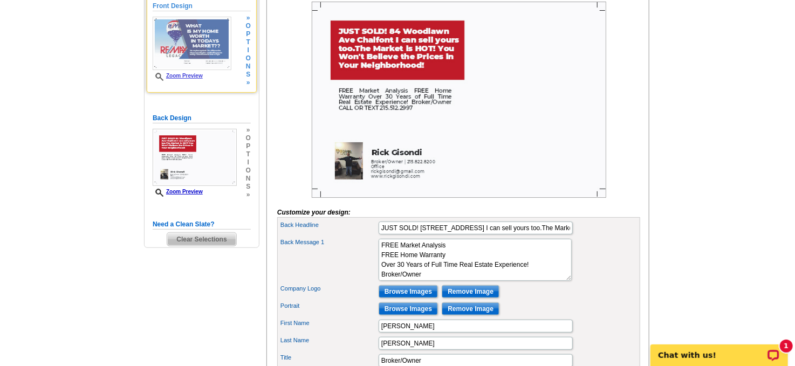
click at [179, 74] on link "Zoom Preview" at bounding box center [178, 76] width 50 height 6
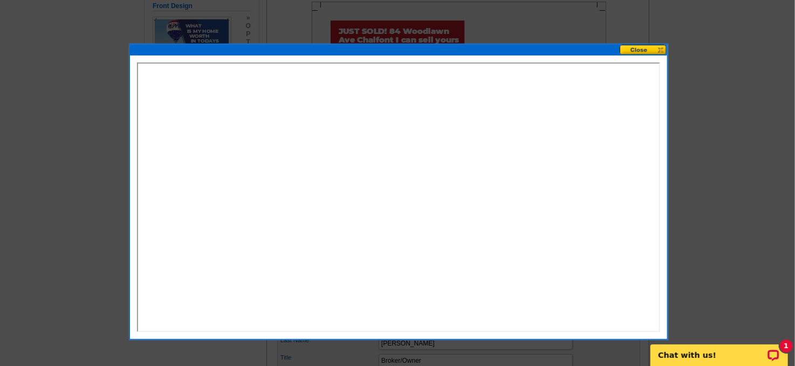
click at [640, 51] on button at bounding box center [643, 50] width 47 height 10
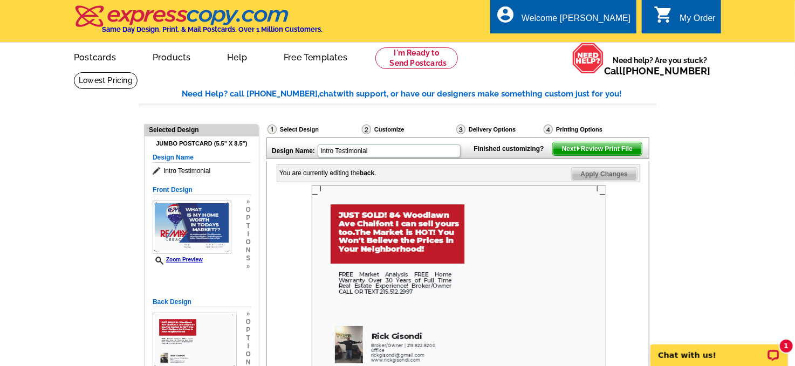
click at [599, 181] on span "Apply Changes" at bounding box center [604, 174] width 65 height 13
click at [592, 155] on span "Next Review Print File" at bounding box center [597, 148] width 89 height 13
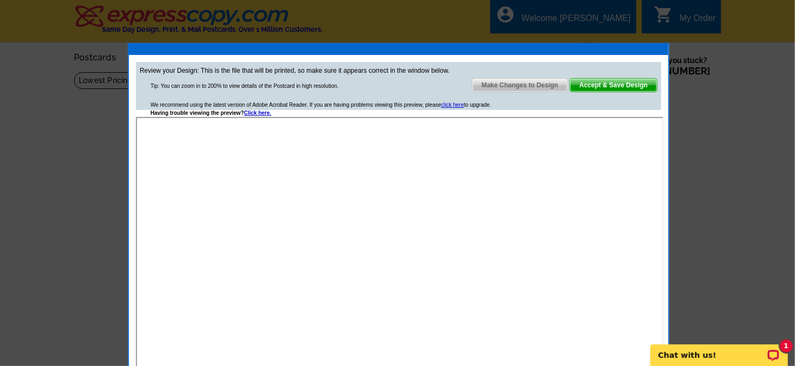
click at [623, 82] on span "Accept & Save Design" at bounding box center [613, 85] width 87 height 13
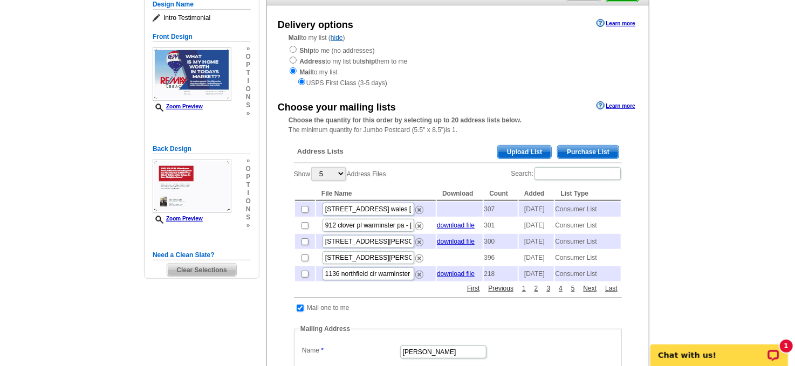
scroll to position [80, 0]
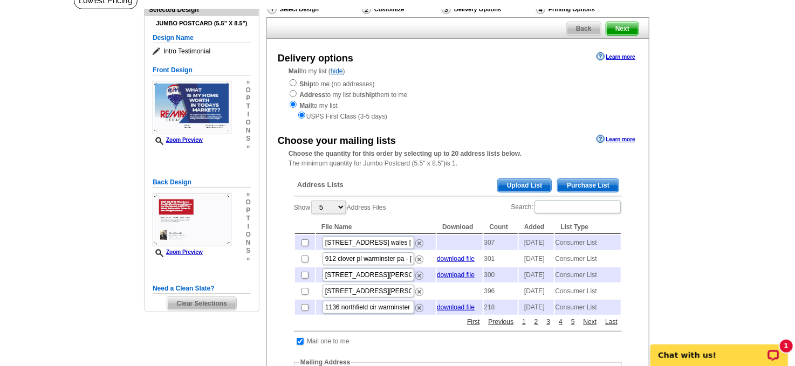
click at [589, 181] on span "Purchase List" at bounding box center [588, 185] width 61 height 13
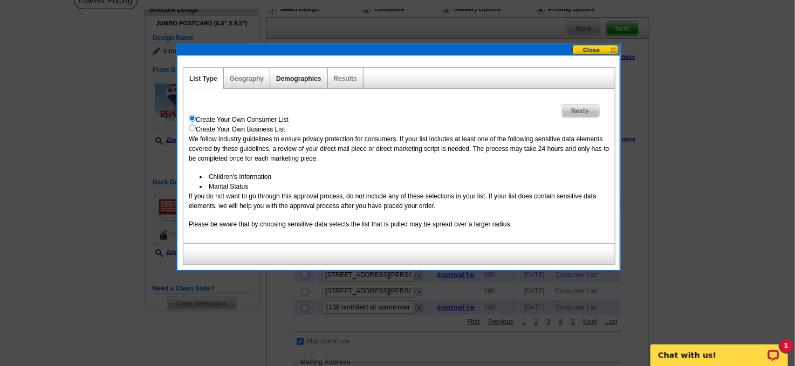
click at [296, 76] on link "Demographics" at bounding box center [298, 79] width 45 height 8
select select
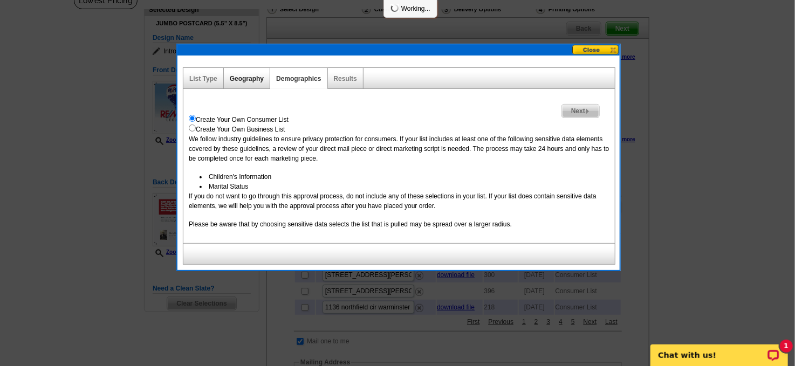
select select
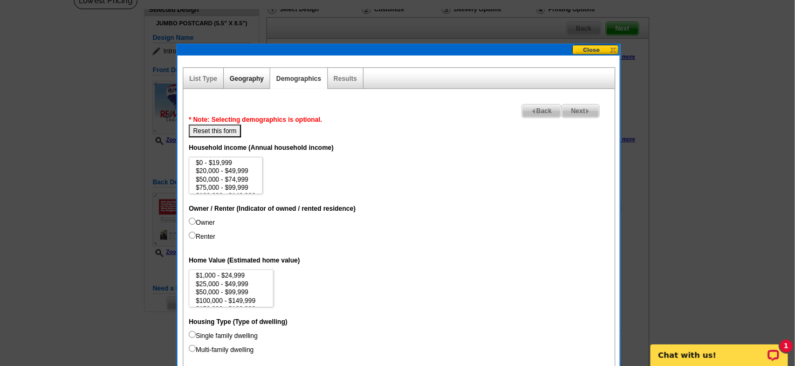
click at [249, 76] on link "Geography" at bounding box center [247, 79] width 34 height 8
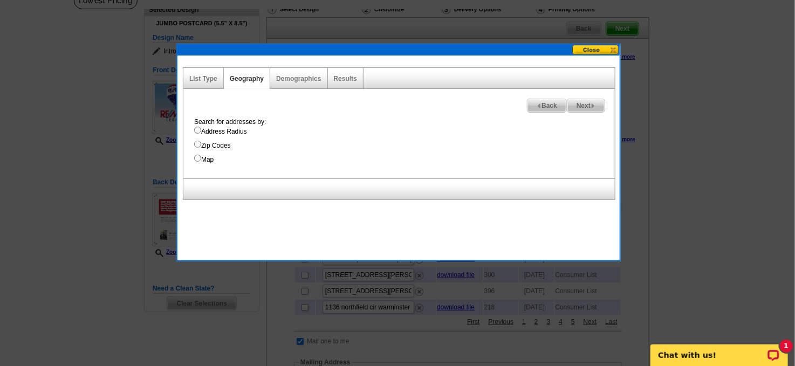
click at [198, 157] on input "Map" at bounding box center [197, 158] width 7 height 7
radio input "true"
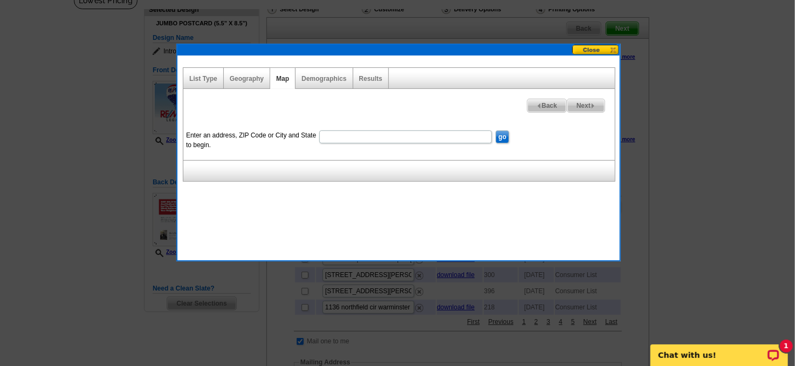
click at [329, 135] on input "Enter an address, ZIP Code or City and State to begin." at bounding box center [405, 137] width 173 height 13
type input "[STREET_ADDRESS]"
click at [496, 131] on input "go" at bounding box center [502, 137] width 13 height 13
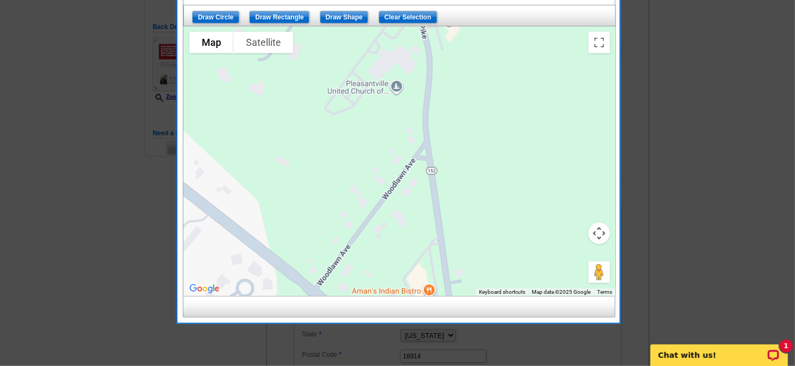
scroll to position [234, 0]
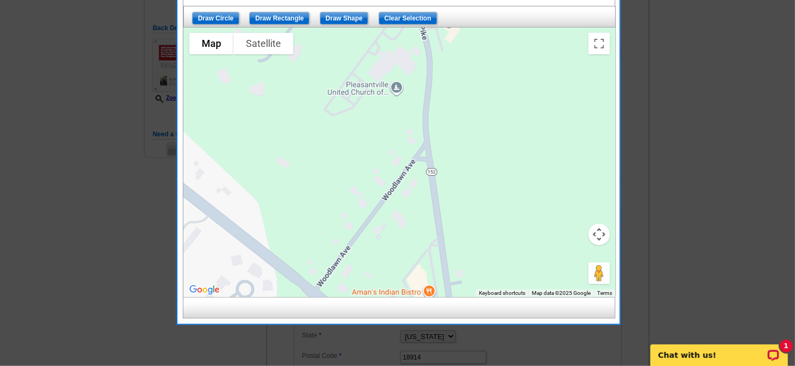
click at [597, 230] on button "Map camera controls" at bounding box center [600, 235] width 22 height 22
click at [571, 258] on button "Zoom out" at bounding box center [573, 262] width 22 height 22
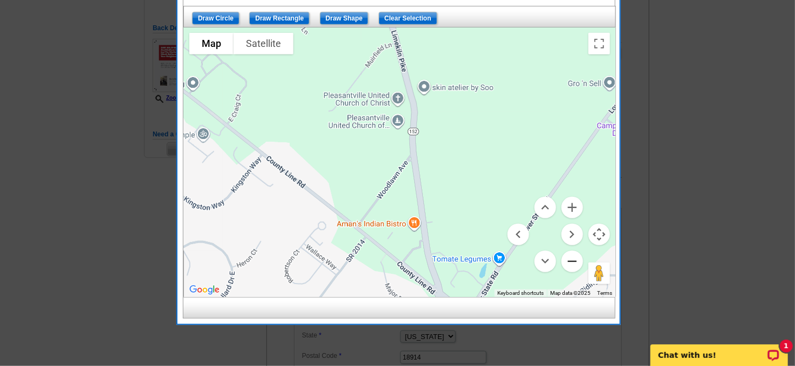
click at [572, 258] on button "Zoom out" at bounding box center [573, 262] width 22 height 22
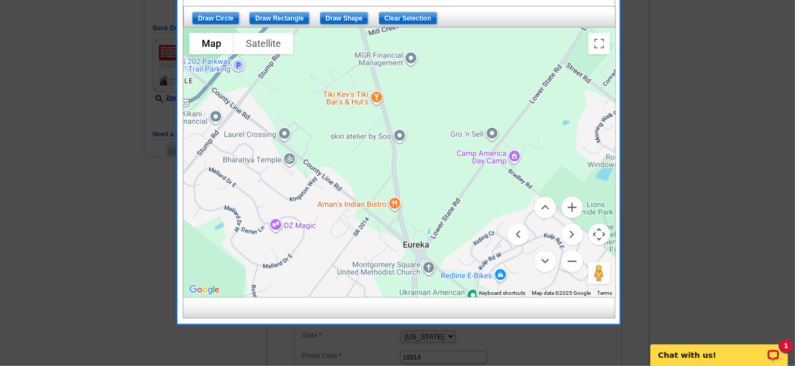
drag, startPoint x: 505, startPoint y: 187, endPoint x: 480, endPoint y: 176, distance: 27.6
click at [492, 201] on div at bounding box center [400, 163] width 432 height 270
click at [569, 261] on button "Zoom out" at bounding box center [573, 262] width 22 height 22
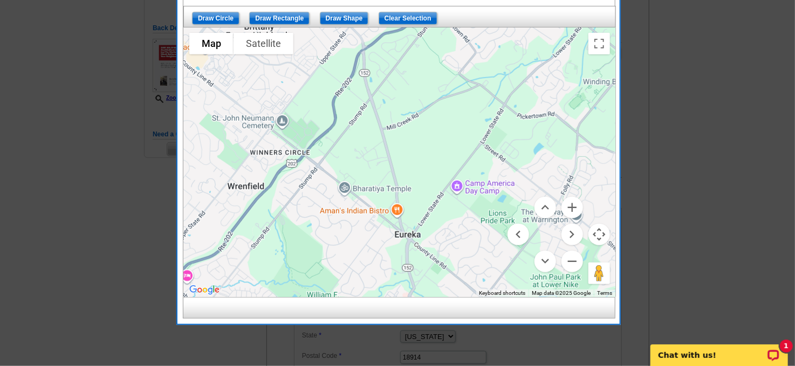
drag, startPoint x: 508, startPoint y: 122, endPoint x: 508, endPoint y: 153, distance: 30.8
click at [508, 153] on div at bounding box center [400, 163] width 432 height 270
click at [340, 15] on input "Draw Shape" at bounding box center [344, 18] width 49 height 13
click at [405, 230] on div at bounding box center [400, 163] width 432 height 270
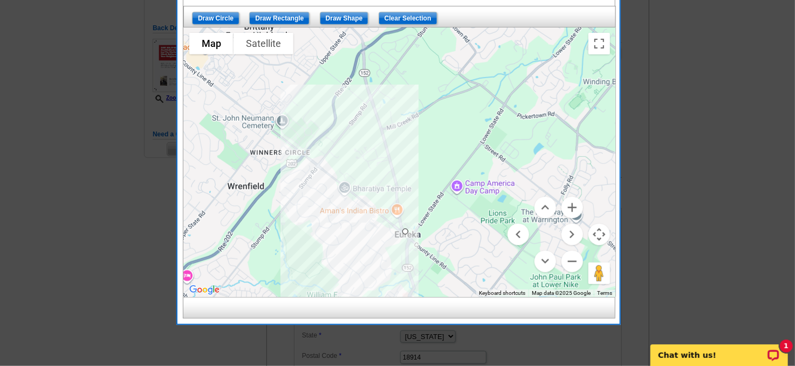
click at [312, 152] on div at bounding box center [400, 163] width 432 height 270
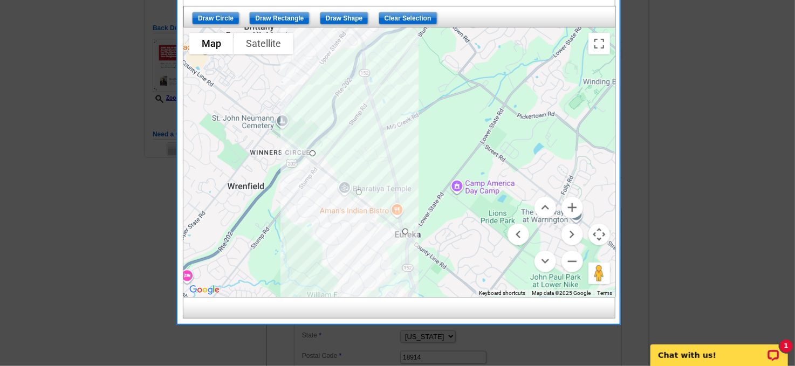
click at [372, 44] on div at bounding box center [400, 163] width 432 height 270
click at [409, 30] on div at bounding box center [400, 163] width 432 height 270
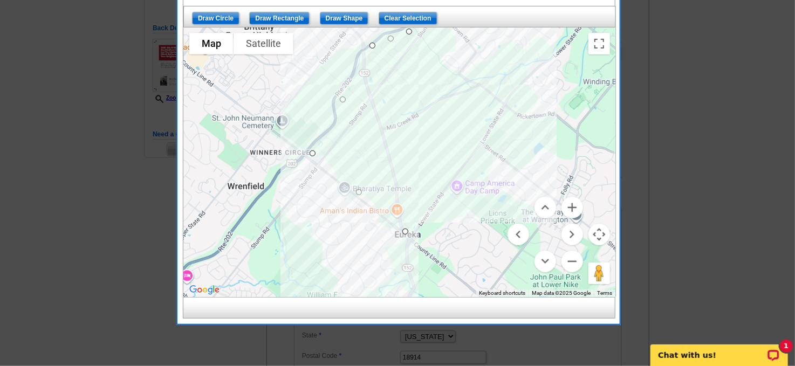
click at [490, 113] on div at bounding box center [400, 163] width 432 height 270
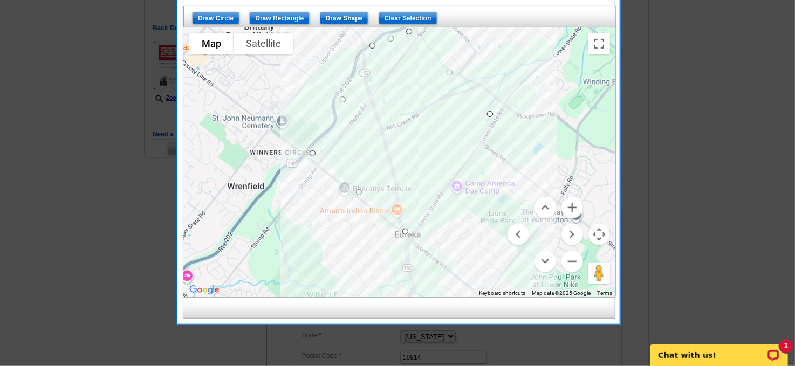
click at [405, 231] on div at bounding box center [400, 163] width 432 height 270
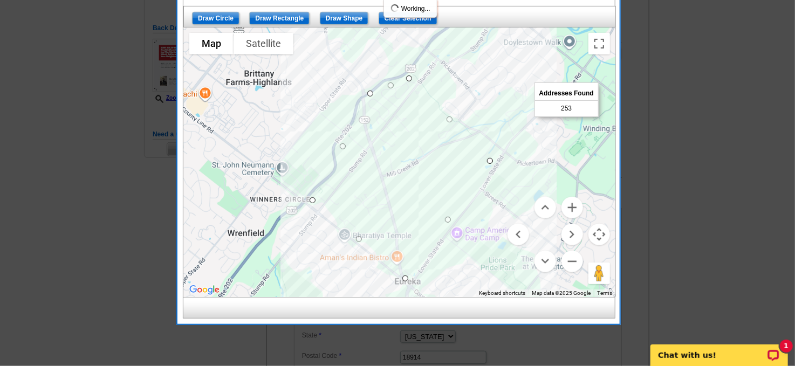
drag, startPoint x: 372, startPoint y: 43, endPoint x: 370, endPoint y: 93, distance: 50.8
drag, startPoint x: 488, startPoint y: 159, endPoint x: 463, endPoint y: 155, distance: 25.2
drag, startPoint x: 464, startPoint y: 153, endPoint x: 442, endPoint y: 165, distance: 25.1
drag, startPoint x: 409, startPoint y: 76, endPoint x: 432, endPoint y: 57, distance: 29.8
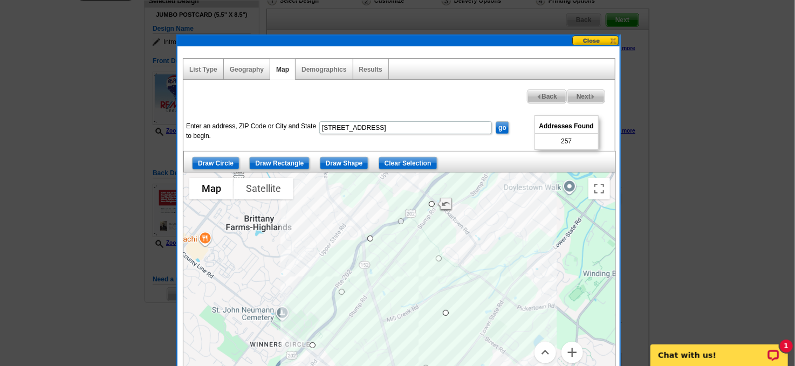
scroll to position [91, 0]
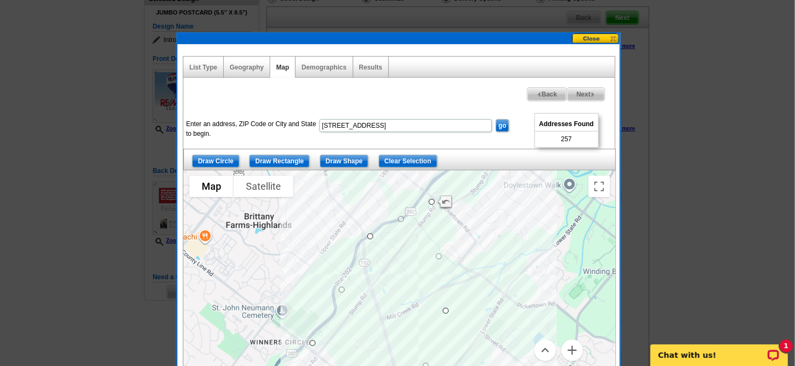
drag, startPoint x: 583, startPoint y: 90, endPoint x: 620, endPoint y: 113, distance: 43.9
click at [583, 90] on span "Next" at bounding box center [586, 94] width 37 height 13
select select
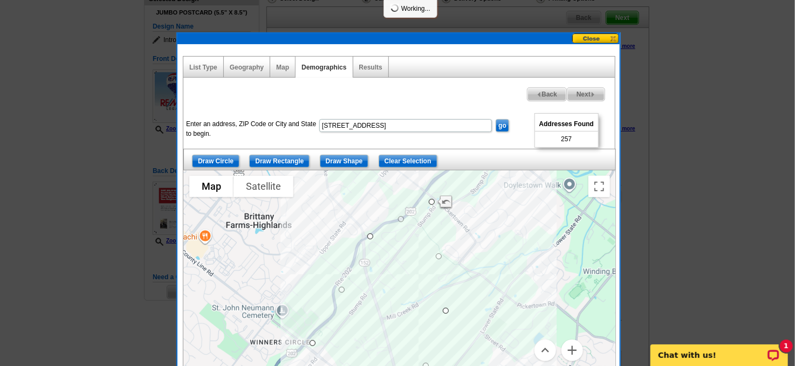
select select
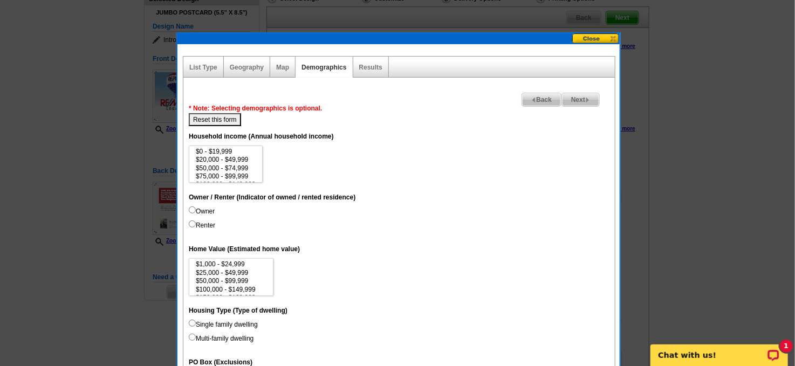
click at [578, 98] on span "Next" at bounding box center [580, 99] width 37 height 13
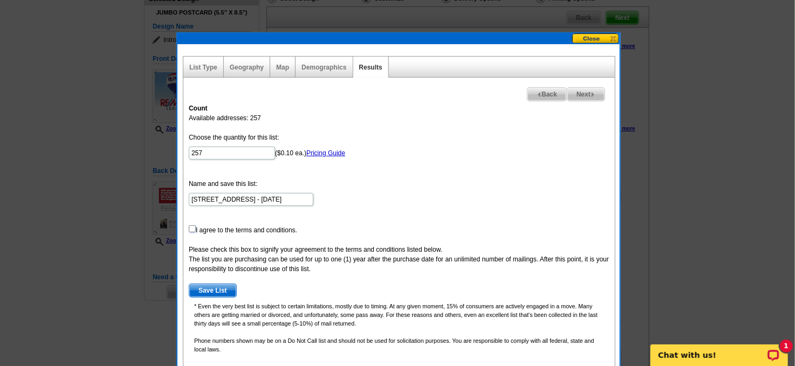
click at [192, 227] on input "checkbox" at bounding box center [192, 229] width 7 height 7
checkbox input "true"
click at [584, 91] on span "Next" at bounding box center [586, 94] width 37 height 13
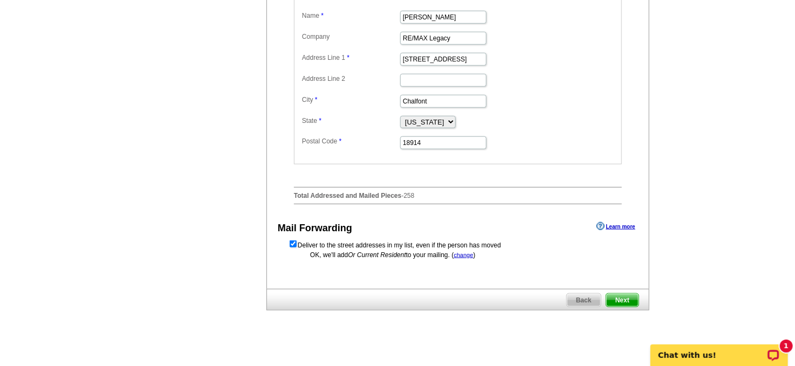
scroll to position [442, 0]
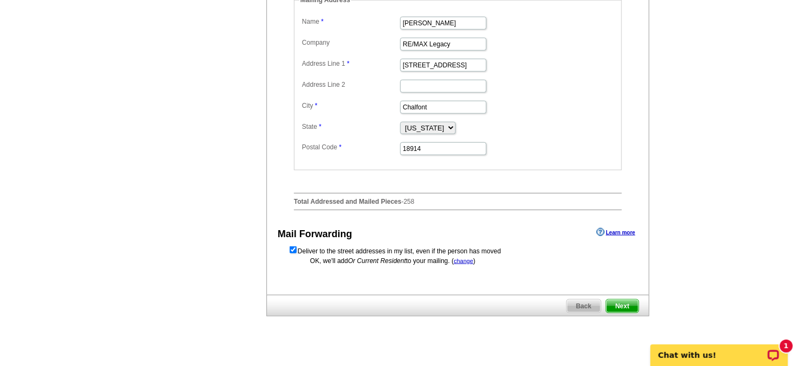
click at [622, 313] on span "Next" at bounding box center [622, 306] width 32 height 13
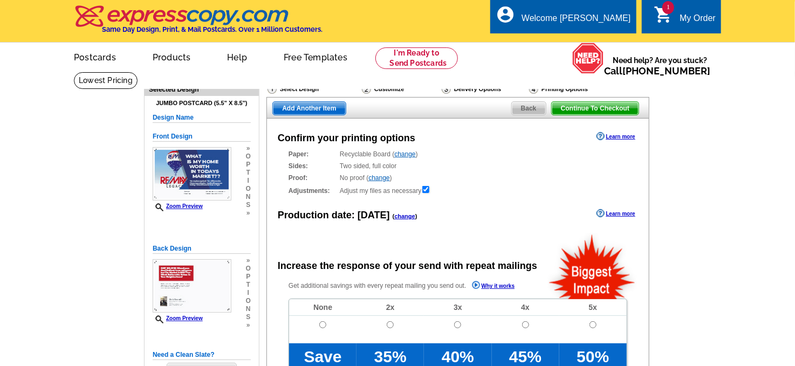
radio input "false"
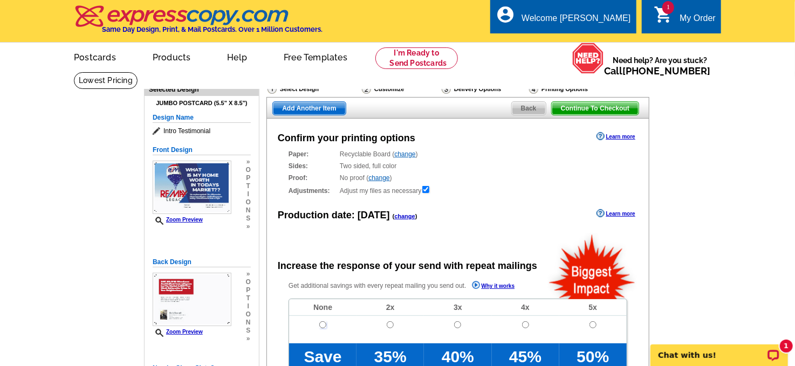
click at [322, 324] on input "radio" at bounding box center [322, 325] width 7 height 7
radio input "true"
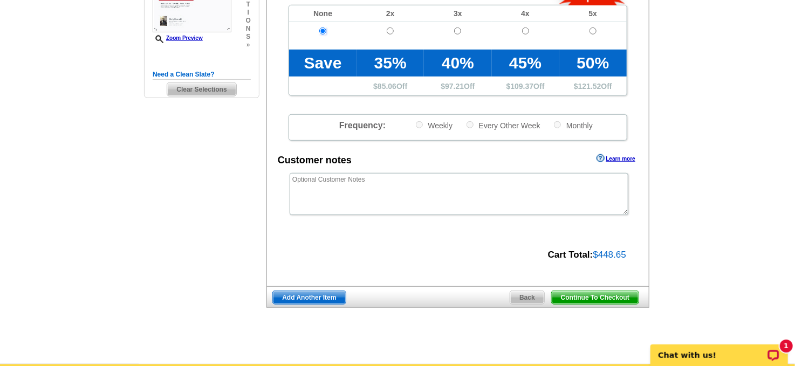
scroll to position [303, 0]
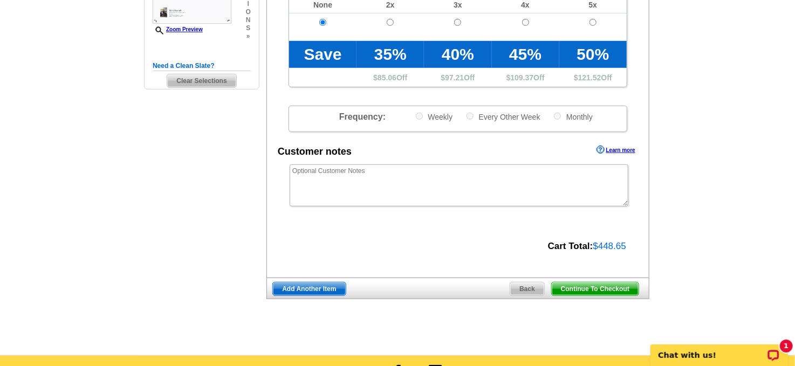
click at [593, 285] on span "Continue To Checkout" at bounding box center [595, 289] width 87 height 13
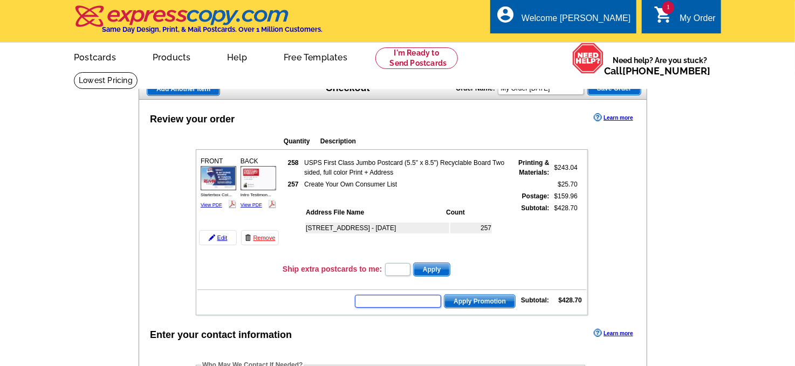
click at [384, 297] on input "text" at bounding box center [398, 301] width 86 height 13
type input "hurry40"
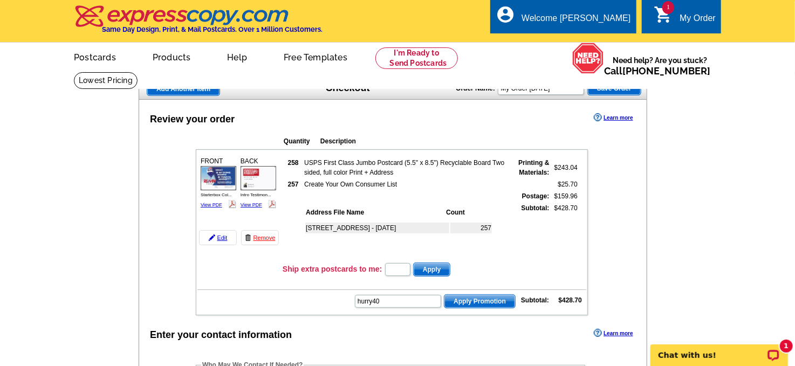
click at [490, 295] on span "Apply Promotion" at bounding box center [480, 301] width 71 height 13
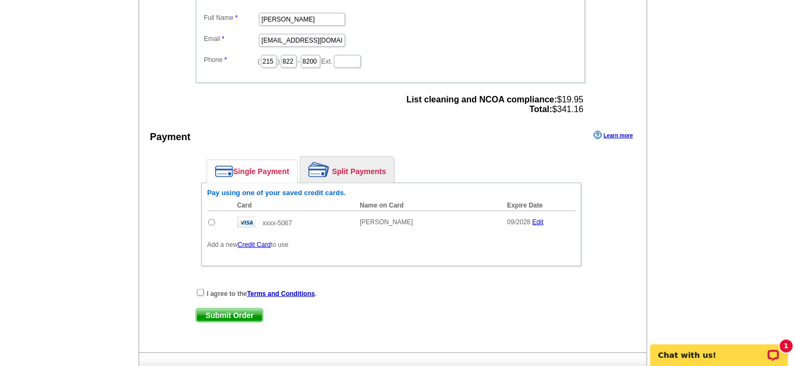
scroll to position [421, 0]
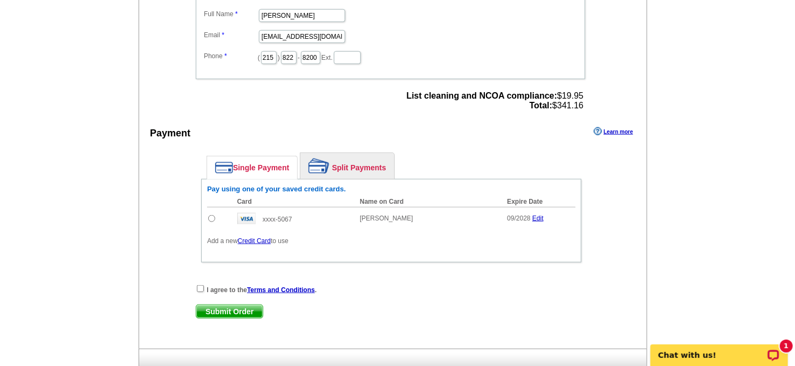
click at [213, 215] on input "radio" at bounding box center [211, 218] width 7 height 7
radio input "true"
drag, startPoint x: 201, startPoint y: 281, endPoint x: 202, endPoint y: 291, distance: 10.8
click at [200, 285] on input "checkbox" at bounding box center [200, 288] width 7 height 7
checkbox input "true"
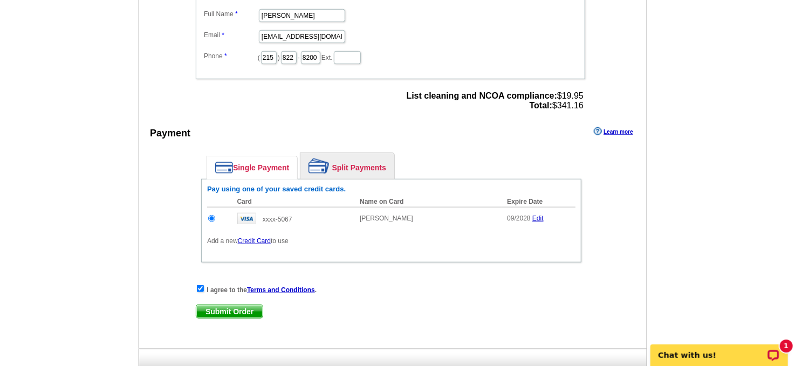
click at [214, 305] on span "Submit Order" at bounding box center [229, 311] width 66 height 13
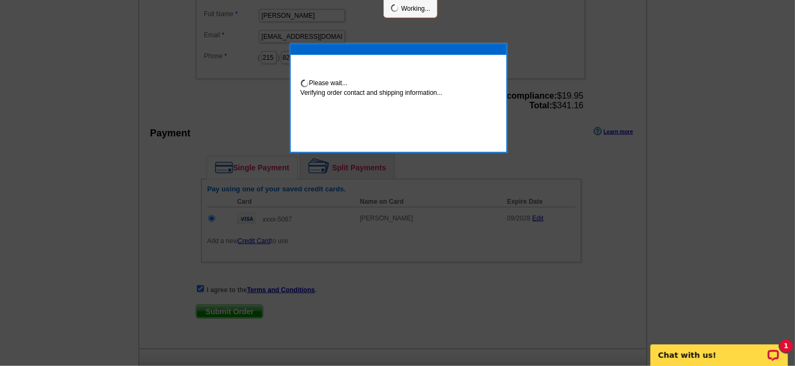
scroll to position [417, 0]
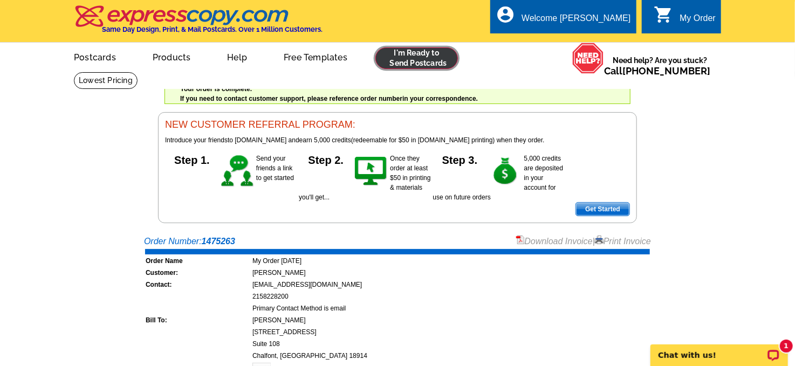
click at [419, 56] on link at bounding box center [417, 58] width 83 height 22
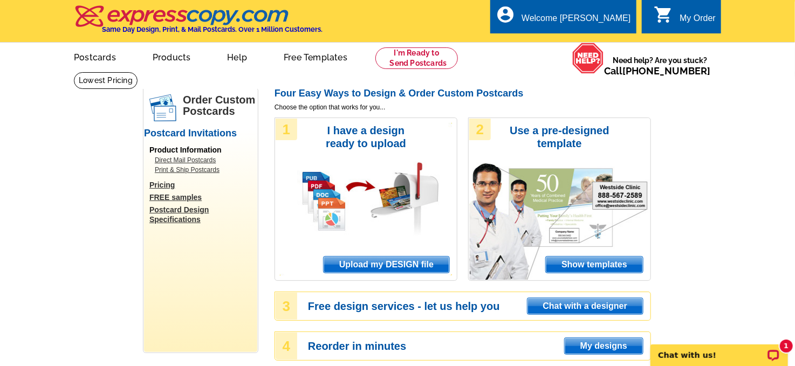
drag, startPoint x: 599, startPoint y: 346, endPoint x: 612, endPoint y: 332, distance: 19.5
click at [599, 346] on span "My designs" at bounding box center [604, 346] width 78 height 16
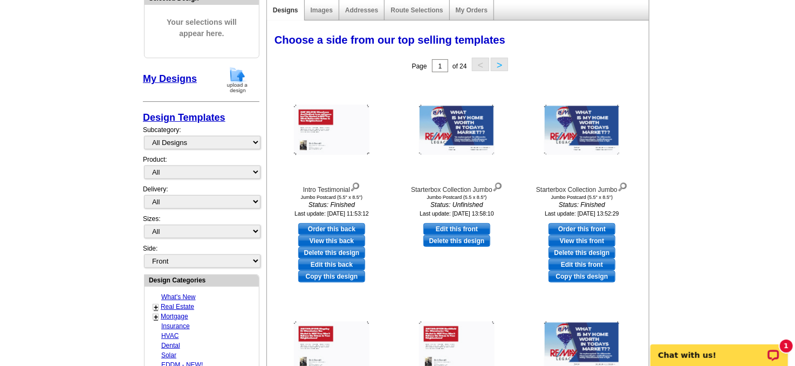
scroll to position [134, 0]
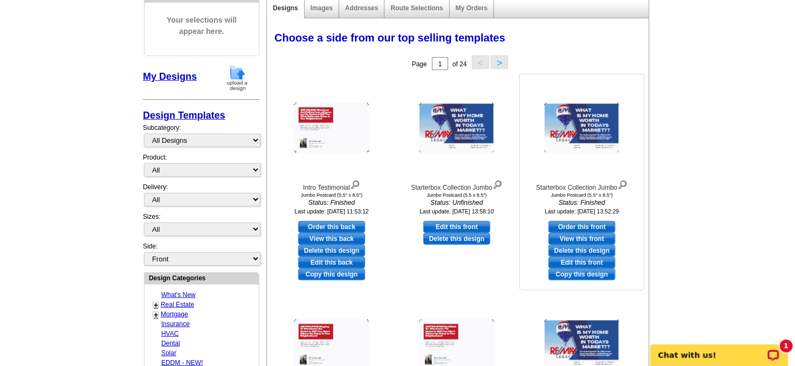
click at [583, 225] on link "Order this front" at bounding box center [582, 227] width 67 height 12
select select "2"
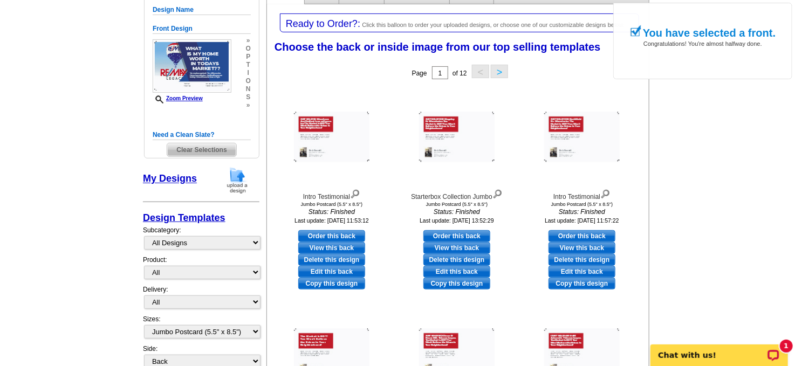
scroll to position [152, 0]
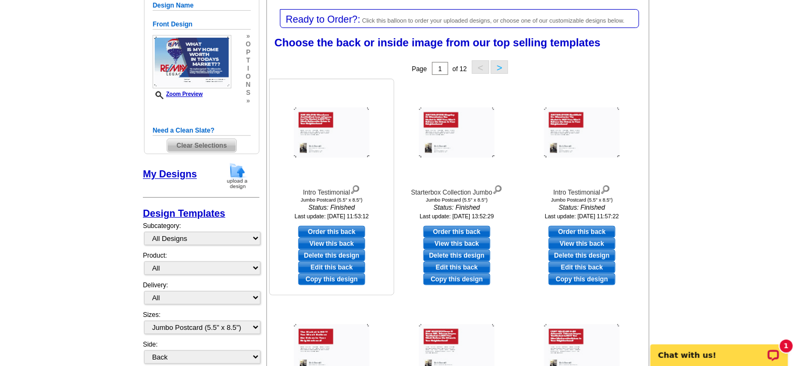
click at [327, 264] on link "Edit this back" at bounding box center [331, 268] width 67 height 12
select select "front"
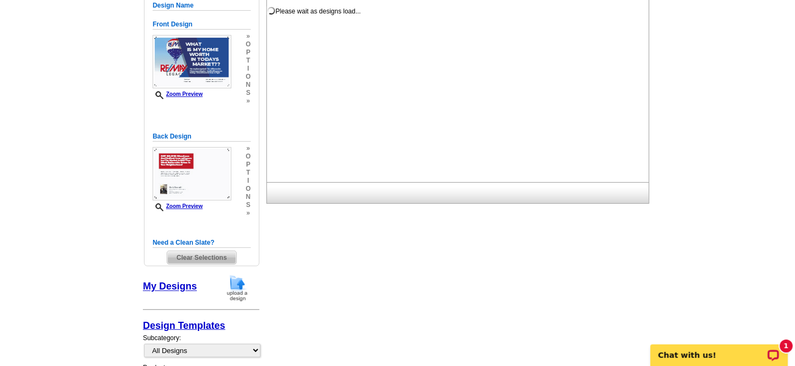
scroll to position [0, 0]
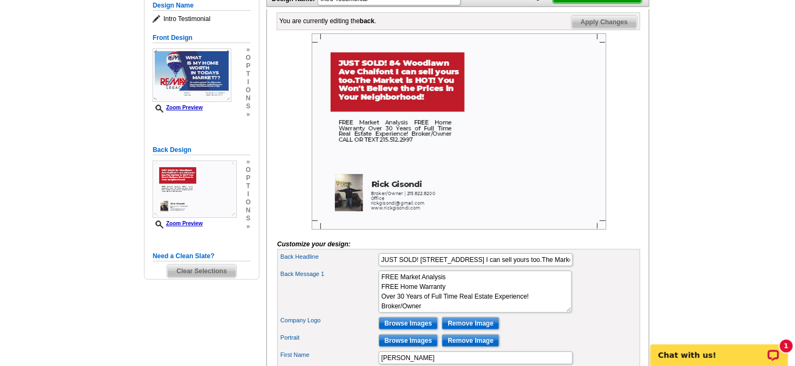
scroll to position [163, 0]
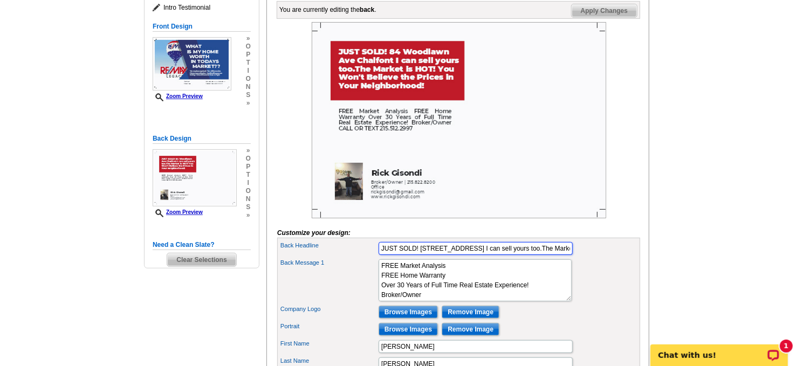
click at [497, 255] on input "JUST SOLD! [STREET_ADDRESS] I can sell yours too.The Market is HOT! You Won't B…" at bounding box center [476, 248] width 194 height 13
drag, startPoint x: 596, startPoint y: 302, endPoint x: 590, endPoint y: 292, distance: 11.8
click at [596, 302] on div "Back Message 1 FREE Market Analysis FREE Home Warranty Over 30 Years of Full Ti…" at bounding box center [458, 280] width 359 height 46
click at [441, 255] on input "JUST SOLD! [STREET_ADDRESS] I can sell yours too.The Market is HOT! You Won't B…" at bounding box center [476, 248] width 194 height 13
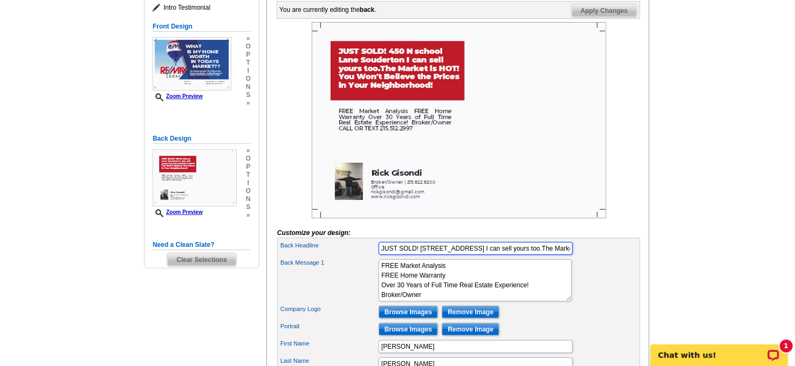
type input "JUST SOLD! [STREET_ADDRESS] I can sell yours too.The Market is HOT! You Won't B…"
click at [597, 17] on span "Apply Changes" at bounding box center [604, 10] width 65 height 13
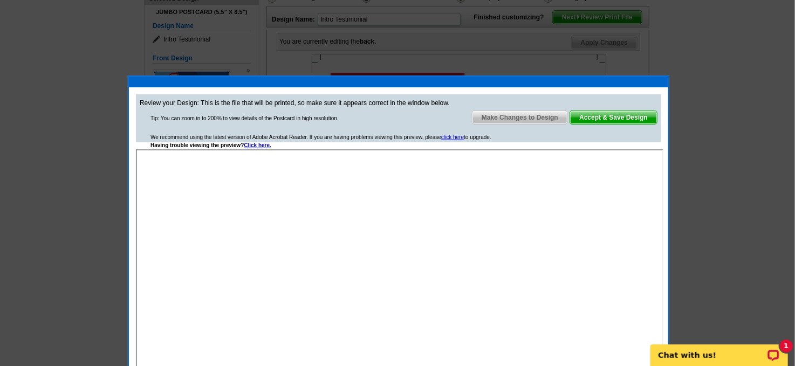
scroll to position [140, 0]
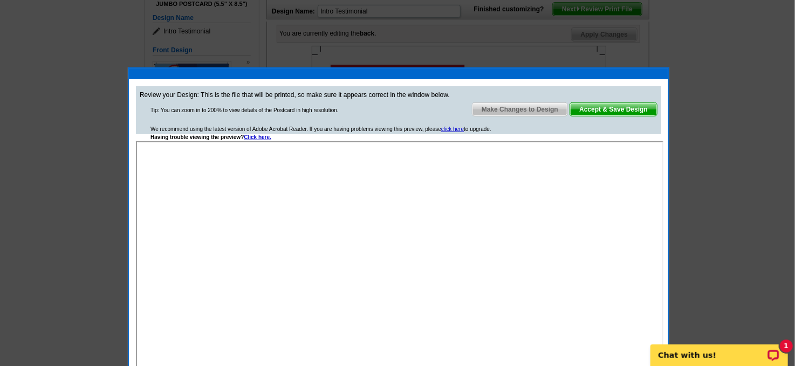
click at [609, 107] on span "Accept & Save Design" at bounding box center [613, 109] width 87 height 13
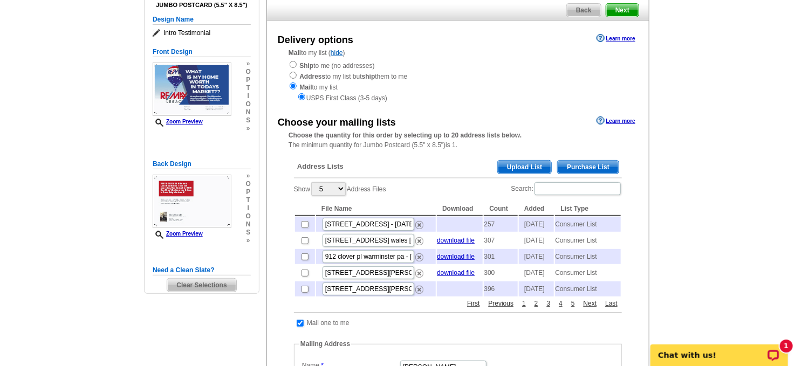
scroll to position [96, 0]
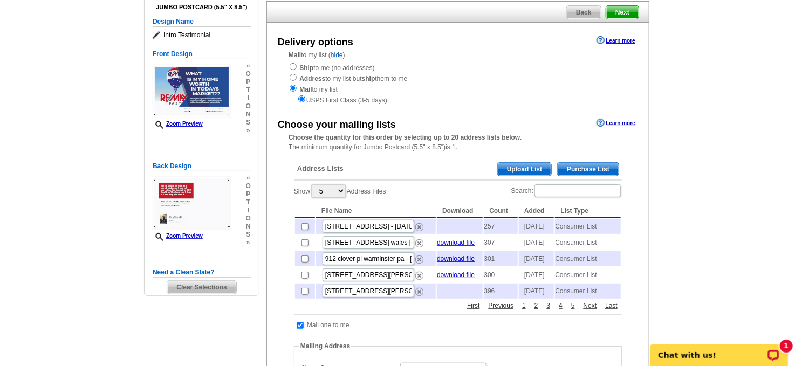
click at [585, 165] on span "Purchase List" at bounding box center [588, 169] width 61 height 13
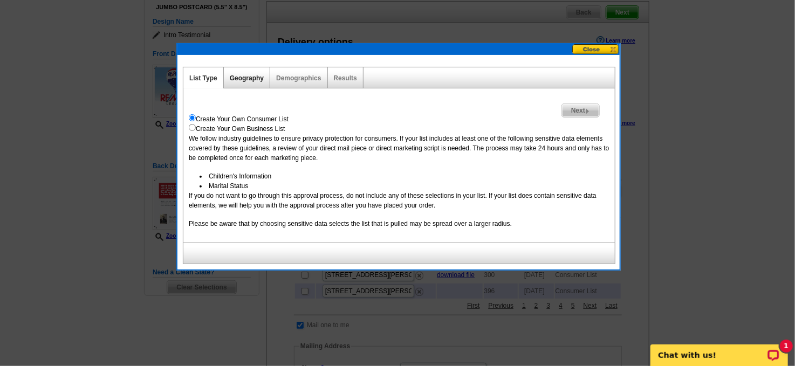
click at [251, 77] on link "Geography" at bounding box center [247, 78] width 34 height 8
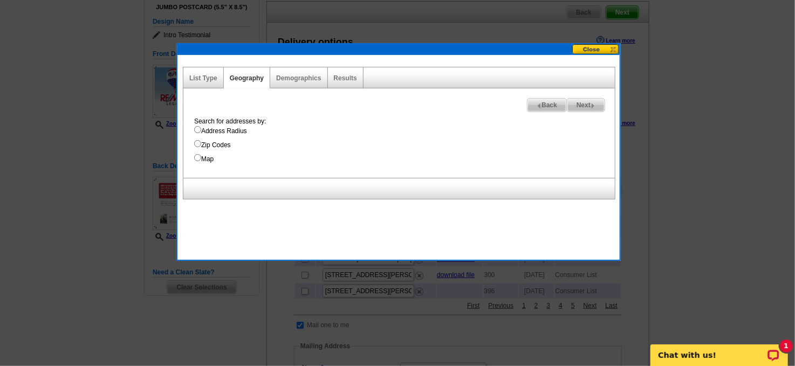
click at [196, 155] on input "Map" at bounding box center [197, 157] width 7 height 7
radio input "true"
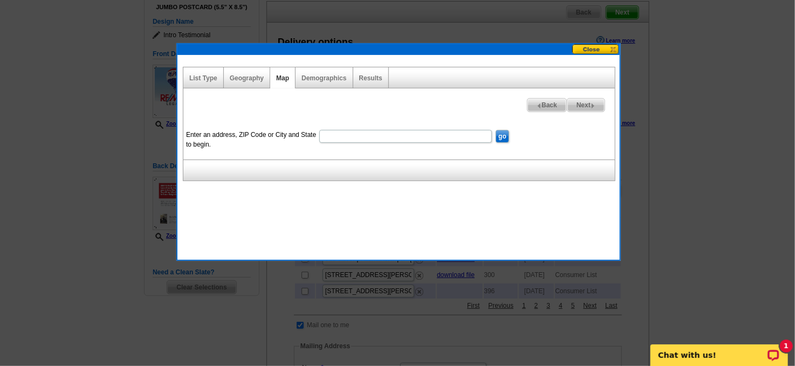
click at [339, 135] on input "Enter an address, ZIP Code or City and State to begin." at bounding box center [405, 136] width 173 height 13
type input "[STREET_ADDRESS]"
click at [504, 133] on input "go" at bounding box center [502, 136] width 13 height 13
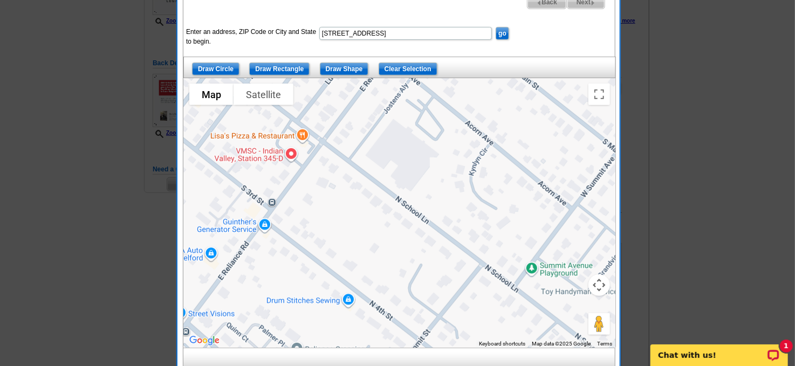
scroll to position [218, 0]
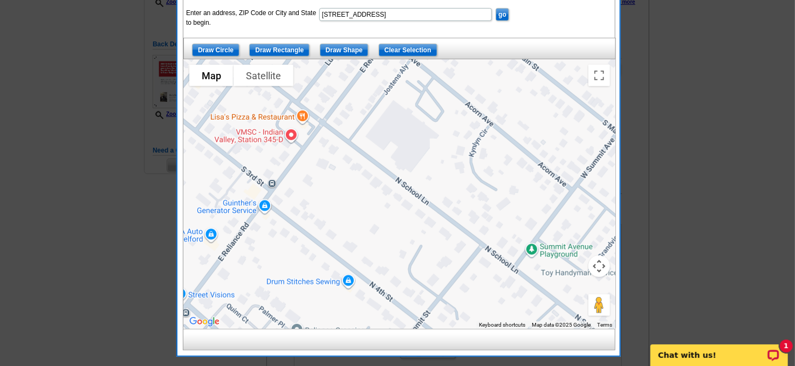
click at [597, 261] on button "Map camera controls" at bounding box center [600, 267] width 22 height 22
click at [571, 289] on button "Zoom out" at bounding box center [573, 294] width 22 height 22
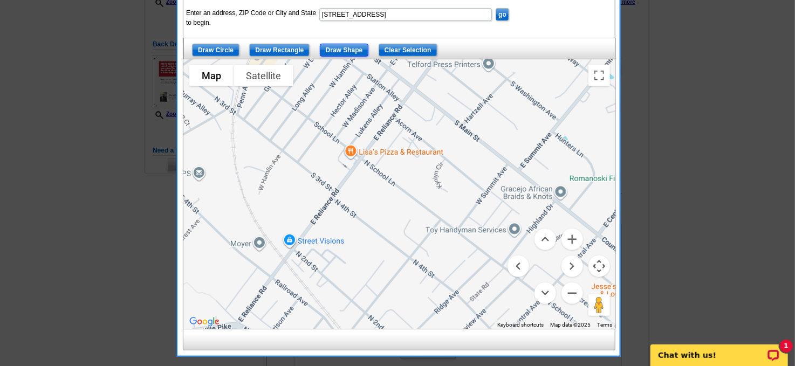
click at [344, 48] on input "Draw Shape" at bounding box center [344, 50] width 49 height 13
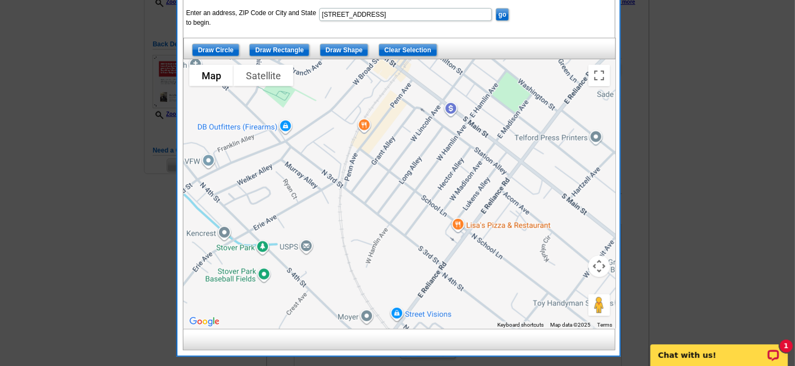
drag, startPoint x: 472, startPoint y: 240, endPoint x: 576, endPoint y: 306, distance: 123.8
click at [580, 310] on div at bounding box center [400, 194] width 432 height 270
click at [442, 250] on div at bounding box center [400, 194] width 432 height 270
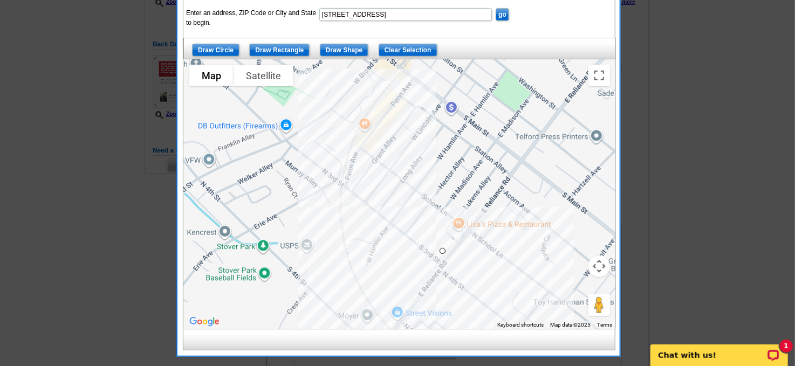
click at [350, 180] on div at bounding box center [400, 194] width 432 height 270
click at [417, 90] on div at bounding box center [400, 194] width 432 height 270
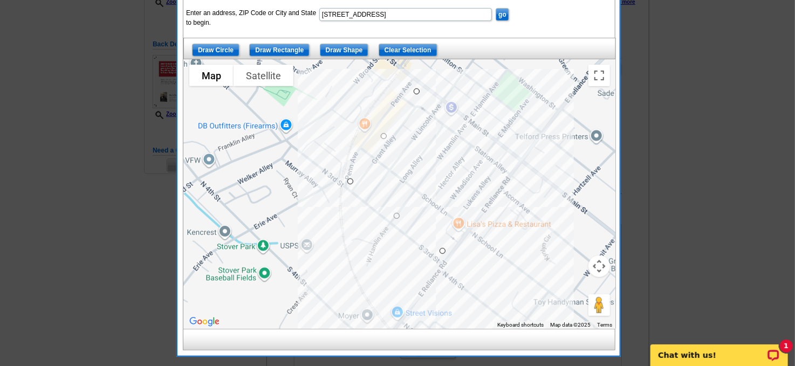
click at [514, 161] on div at bounding box center [400, 194] width 432 height 270
click at [446, 248] on div at bounding box center [400, 194] width 432 height 270
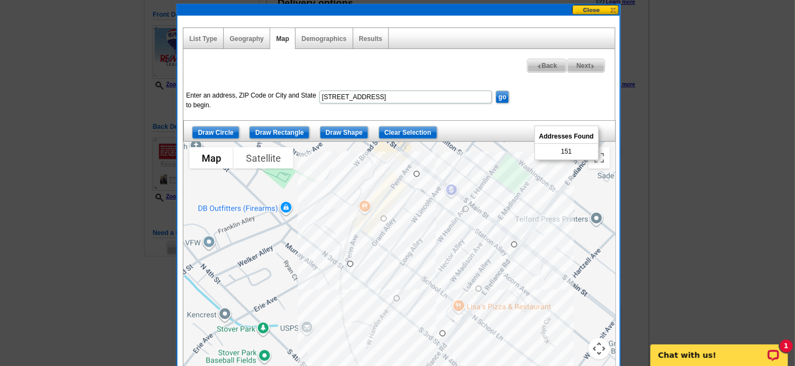
scroll to position [128, 0]
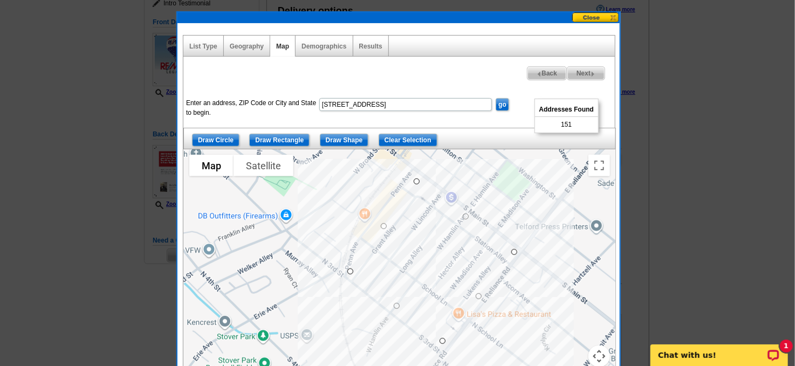
click at [578, 69] on span "Next" at bounding box center [586, 73] width 37 height 13
select select
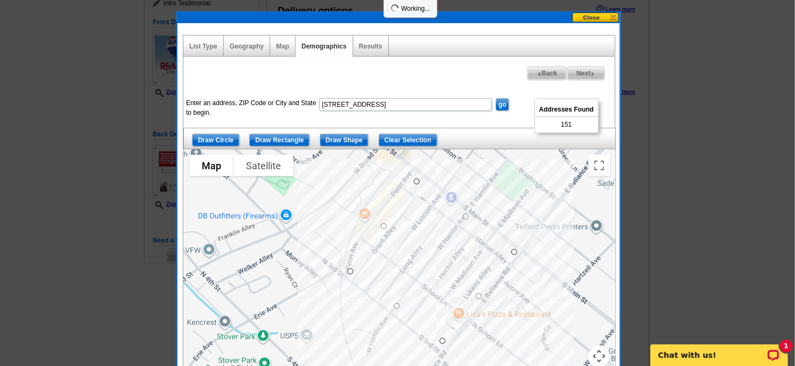
select select
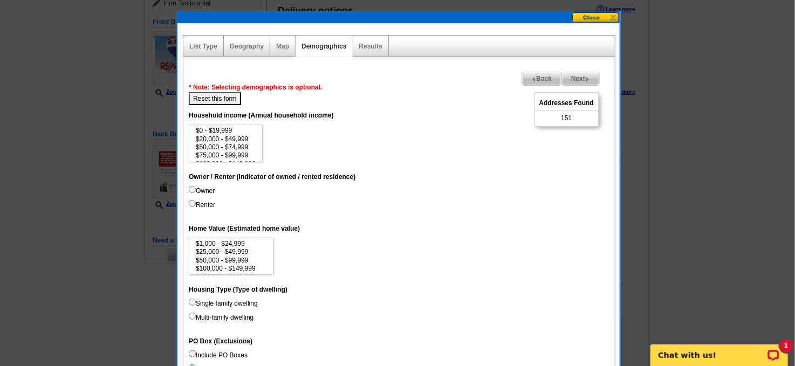
click at [576, 76] on span "Next" at bounding box center [580, 78] width 37 height 13
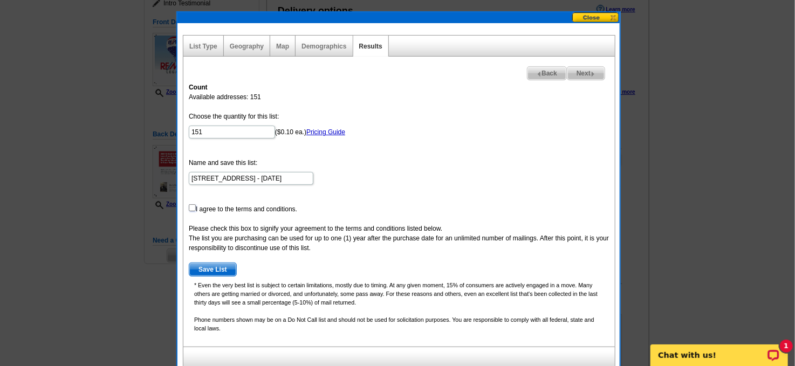
click at [192, 206] on input "checkbox" at bounding box center [192, 207] width 7 height 7
checkbox input "true"
click at [585, 70] on span "Next" at bounding box center [586, 73] width 37 height 13
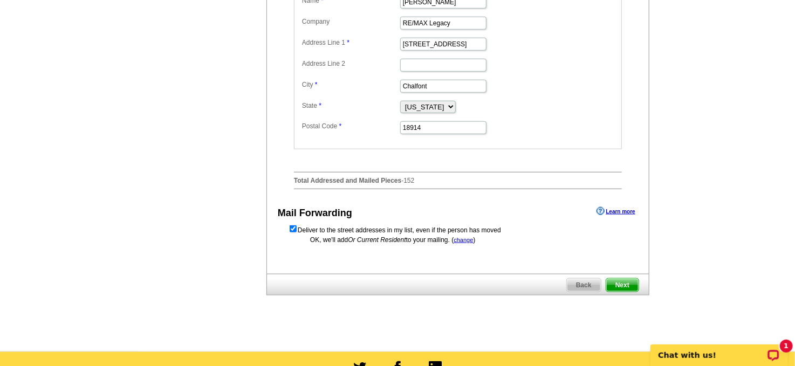
scroll to position [467, 0]
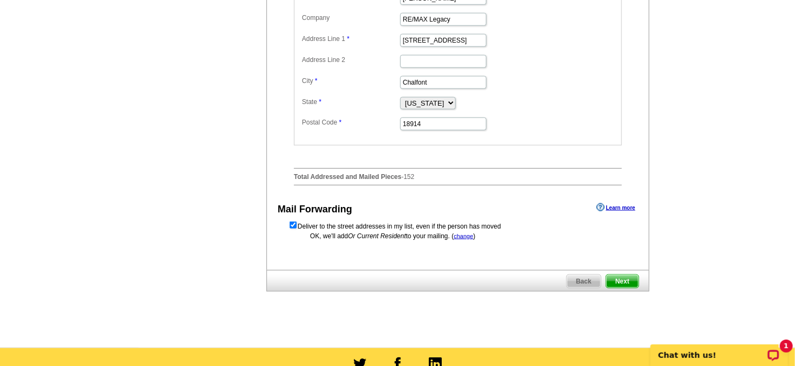
drag, startPoint x: 616, startPoint y: 291, endPoint x: 714, endPoint y: 261, distance: 102.7
click at [616, 288] on span "Next" at bounding box center [622, 281] width 32 height 13
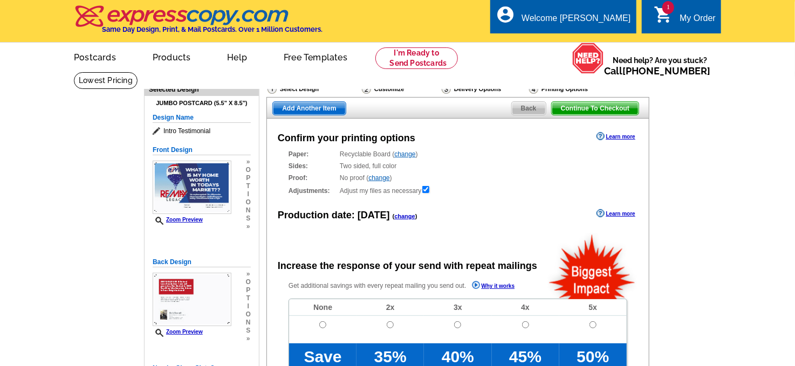
radio input "false"
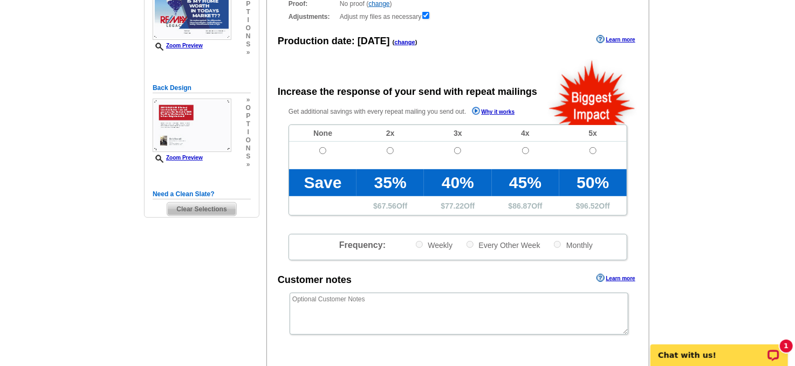
scroll to position [178, 0]
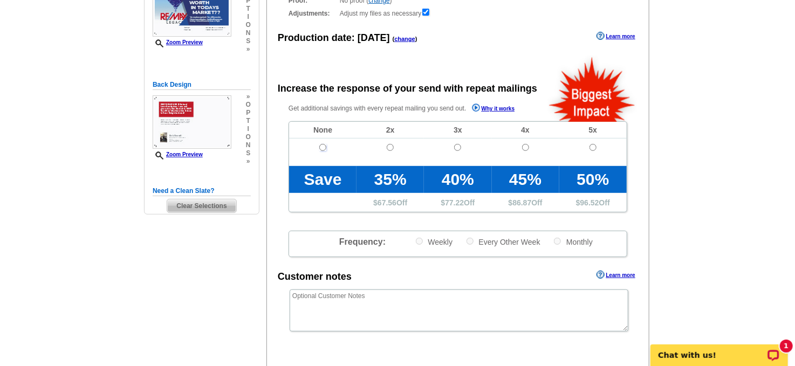
click at [322, 146] on input "radio" at bounding box center [322, 147] width 7 height 7
radio input "true"
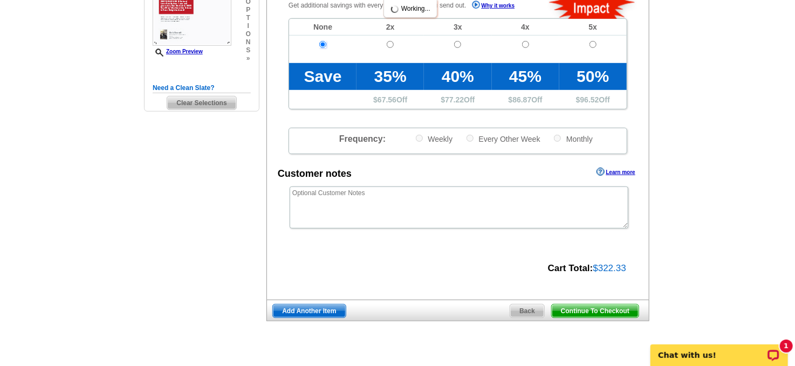
scroll to position [324, 0]
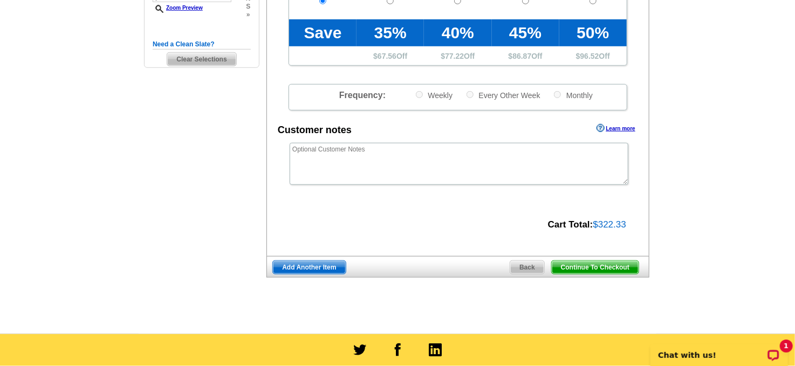
click at [599, 262] on span "Continue To Checkout" at bounding box center [595, 267] width 87 height 13
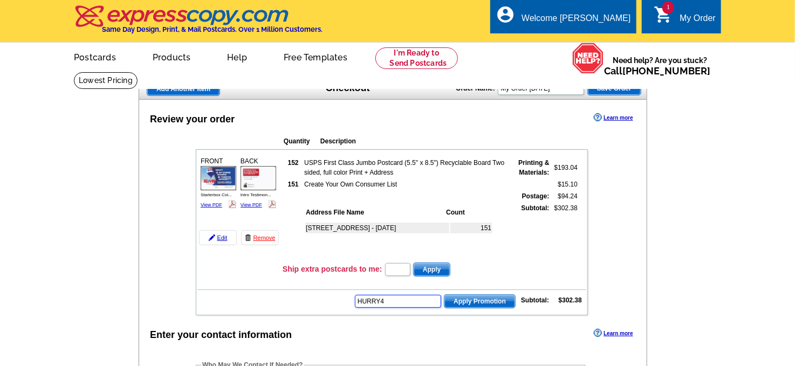
type input "HURRY40"
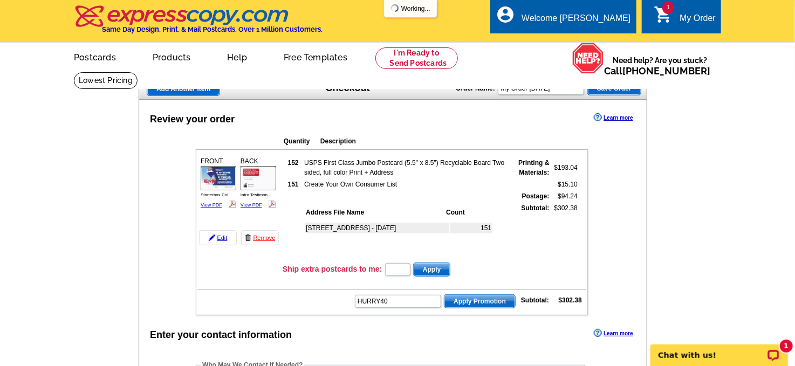
click at [474, 295] on span "Apply Promotion" at bounding box center [480, 301] width 71 height 13
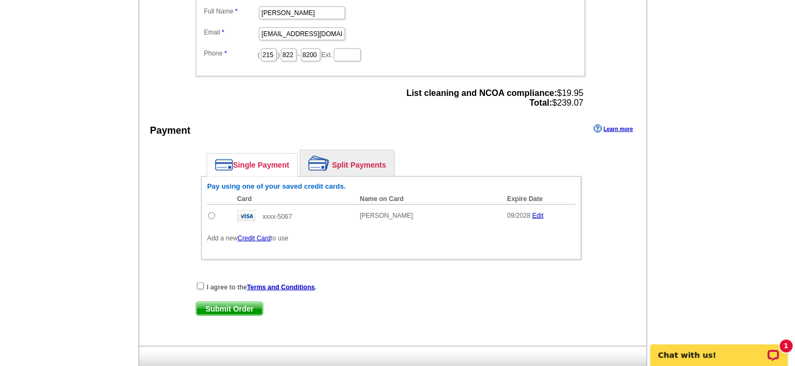
scroll to position [428, 0]
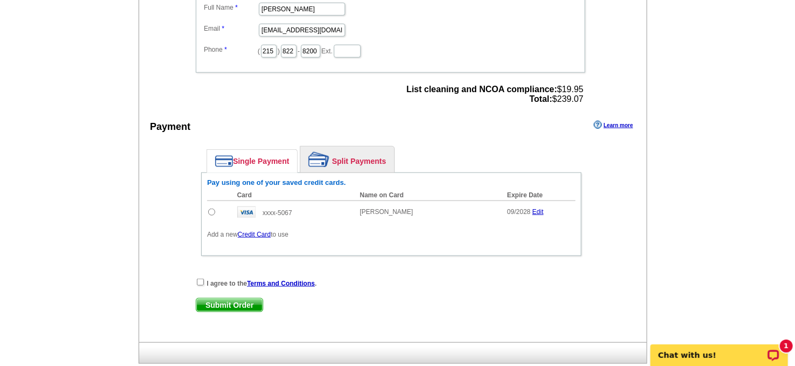
click at [210, 209] on input "radio" at bounding box center [211, 212] width 7 height 7
radio input "true"
click at [199, 279] on input "checkbox" at bounding box center [200, 282] width 7 height 7
checkbox input "true"
click at [223, 299] on span "Submit Order" at bounding box center [229, 305] width 66 height 13
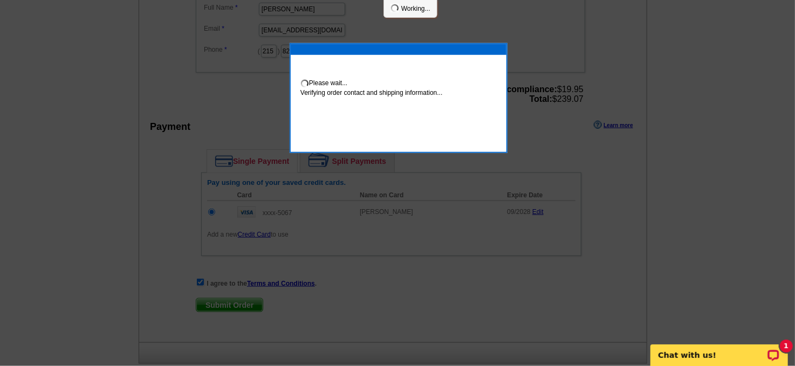
scroll to position [424, 0]
